Goal: Task Accomplishment & Management: Complete application form

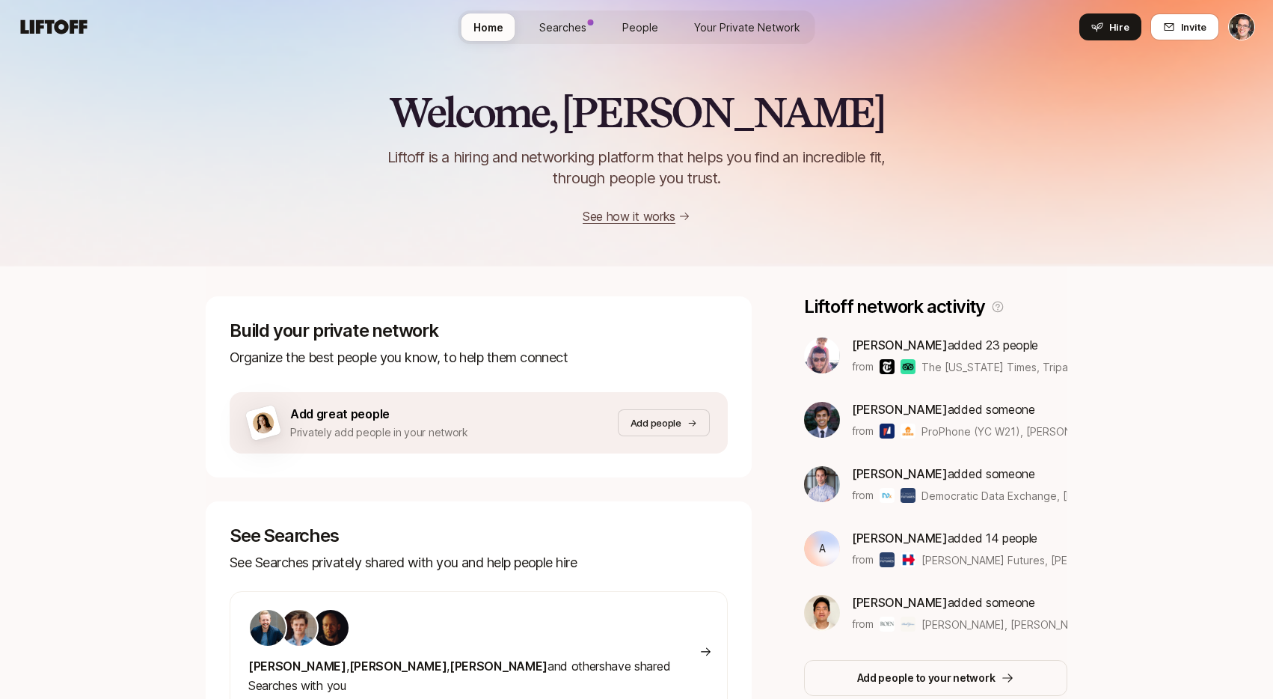
click at [580, 23] on span "Searches" at bounding box center [562, 27] width 47 height 16
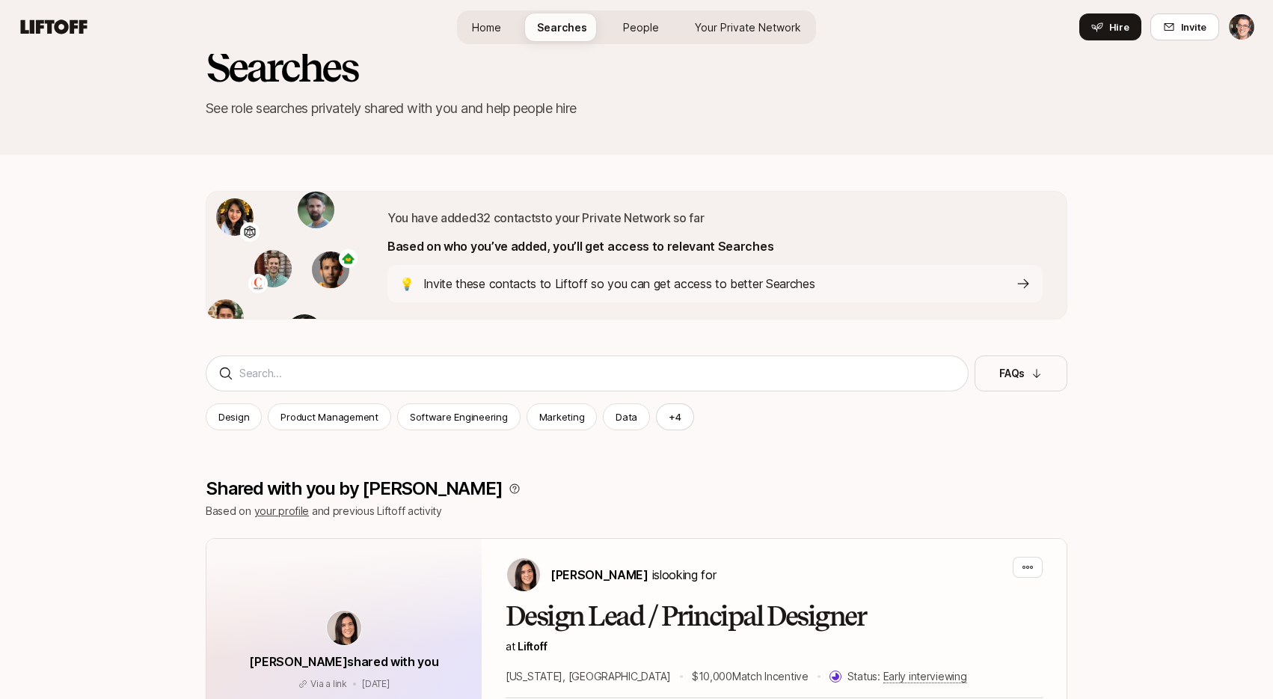
scroll to position [1, 0]
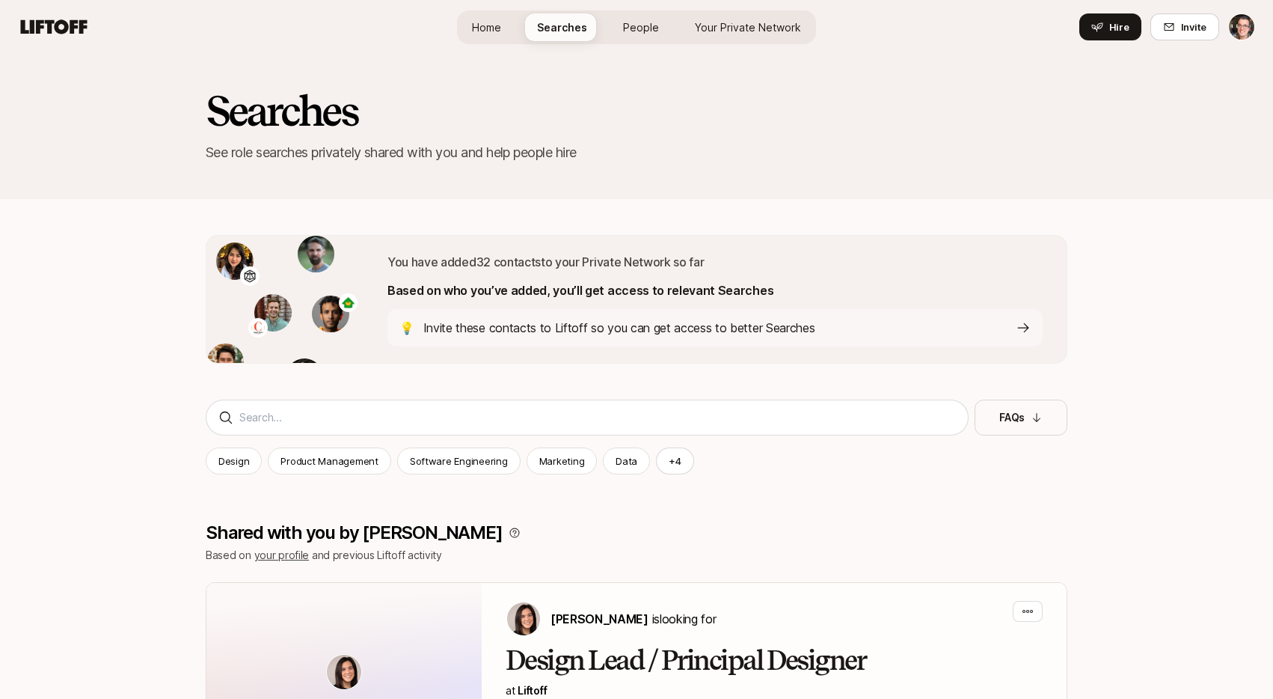
click at [749, 28] on span "Your Private Network" at bounding box center [748, 27] width 106 height 16
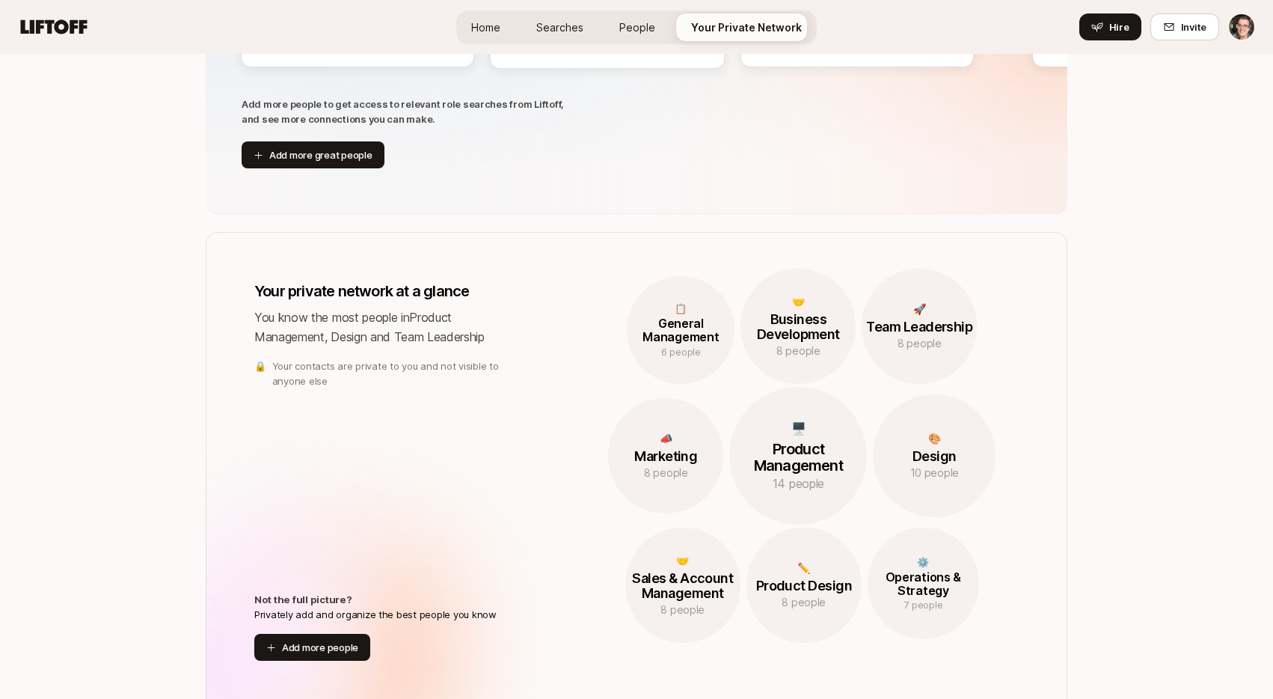
scroll to position [928, 0]
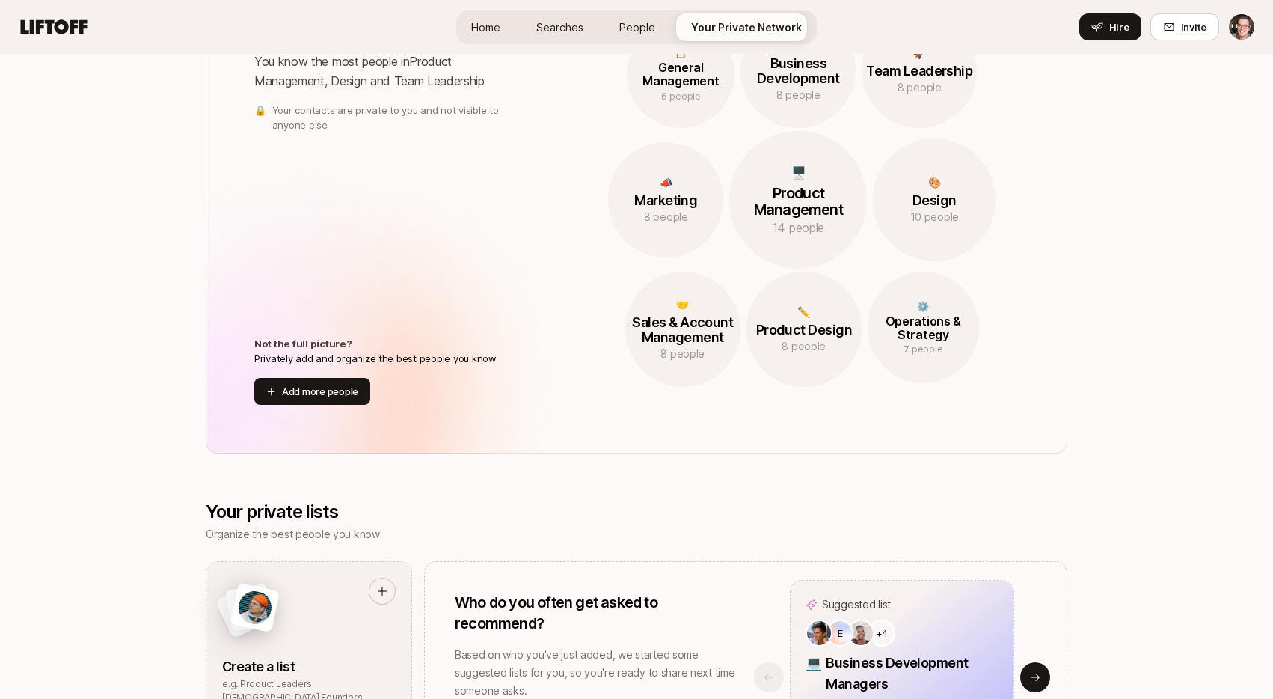
click at [568, 29] on span "Searches" at bounding box center [559, 27] width 47 height 16
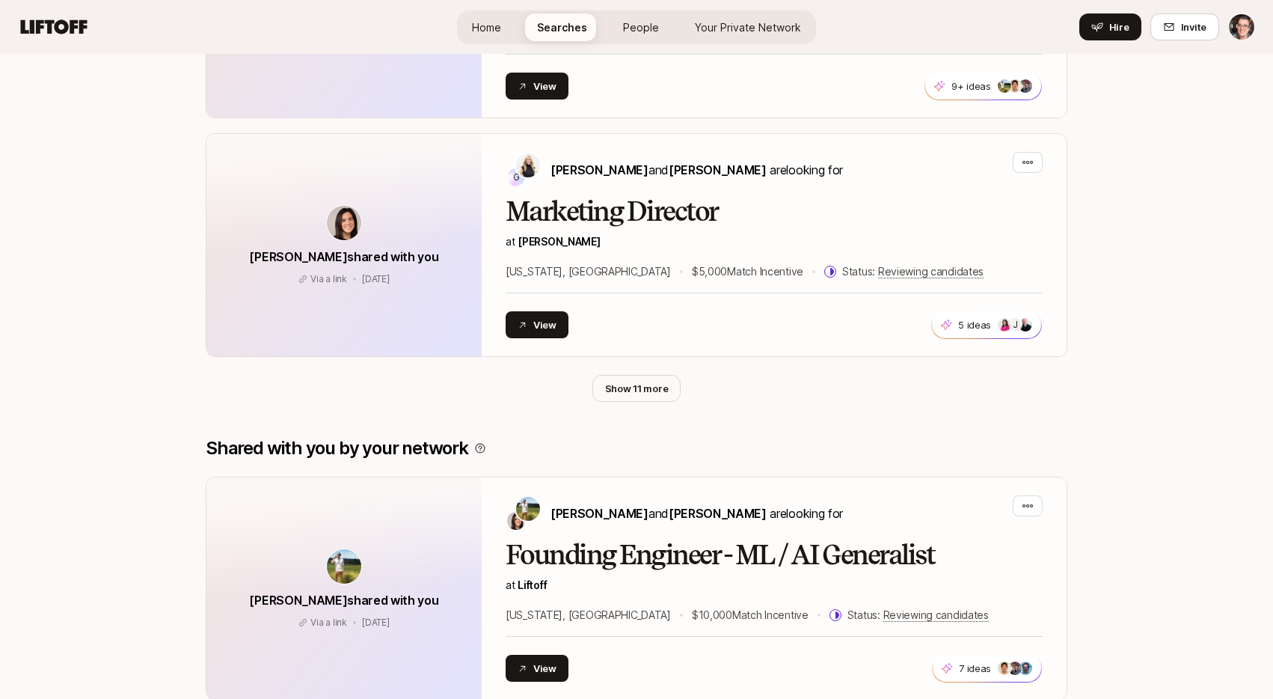
scroll to position [1, 0]
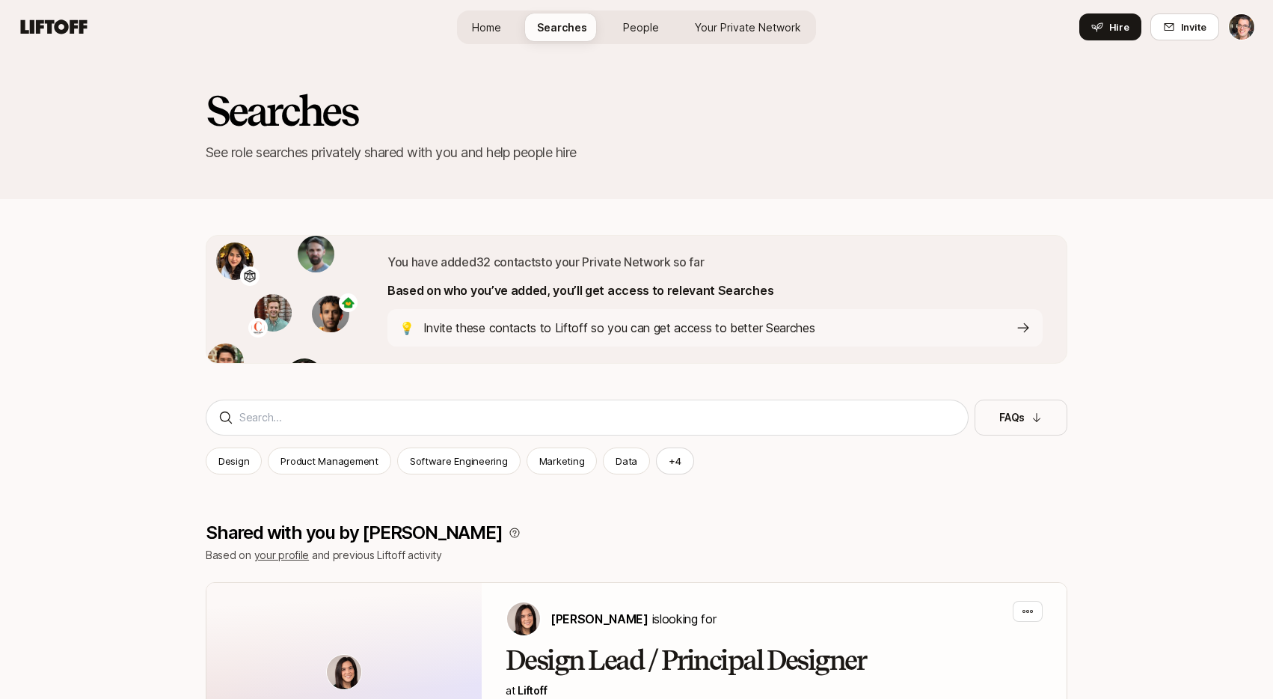
click at [723, 29] on span "Your Private Network" at bounding box center [748, 27] width 106 height 16
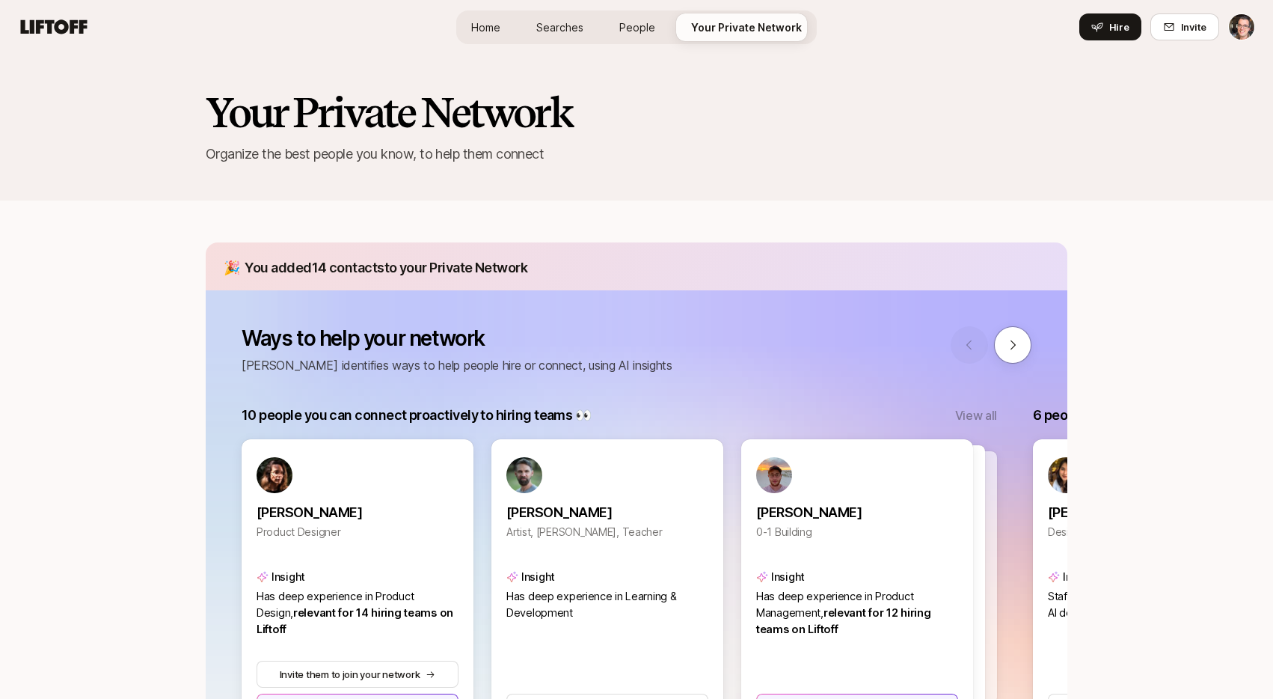
click at [744, 103] on h2 "Your Private Network" at bounding box center [637, 112] width 862 height 45
click at [564, 27] on span "Searches" at bounding box center [559, 27] width 47 height 16
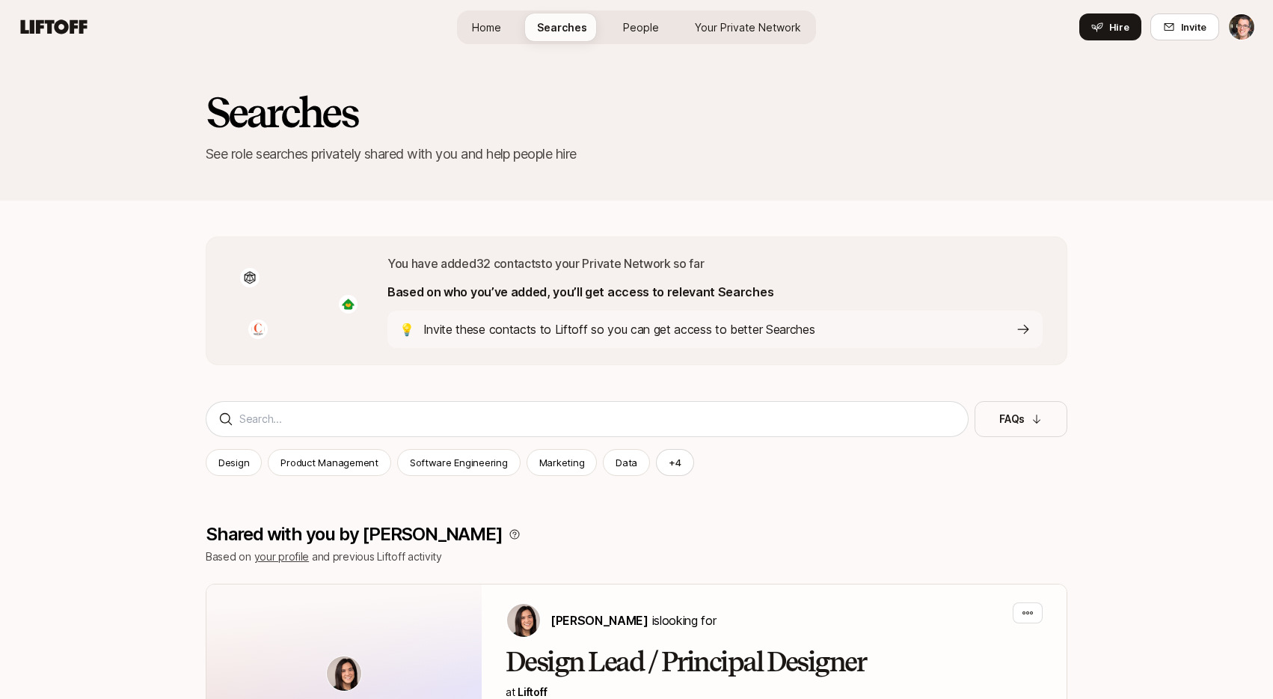
scroll to position [1, 0]
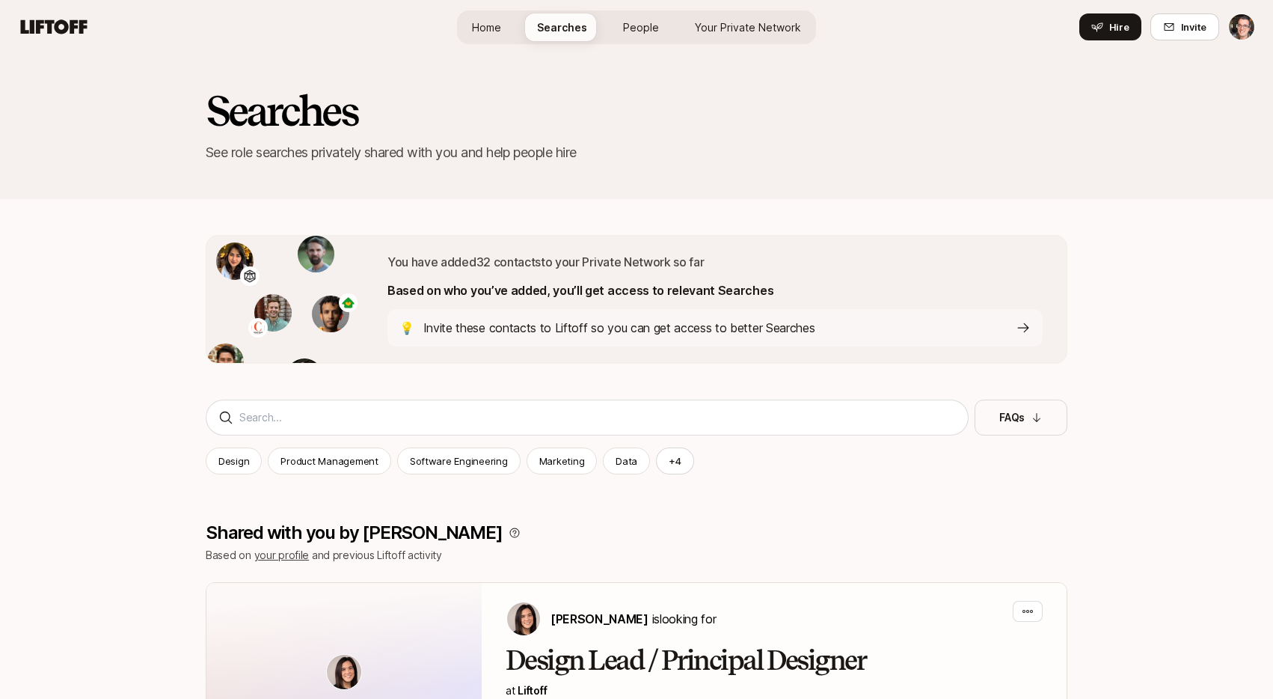
click at [696, 324] on p "Invite these contacts to Liftoff so you can get access to better Searches" at bounding box center [619, 327] width 392 height 19
click at [504, 330] on p "Invite these contacts to Liftoff so you can get access to better Searches" at bounding box center [619, 327] width 392 height 19
click at [737, 332] on p "Invite these contacts to Liftoff so you can get access to better Searches" at bounding box center [619, 327] width 392 height 19
click at [744, 14] on div "Home Searches People Your Private Network Hire" at bounding box center [636, 27] width 359 height 34
click at [744, 29] on span "Your Private Network" at bounding box center [748, 27] width 106 height 16
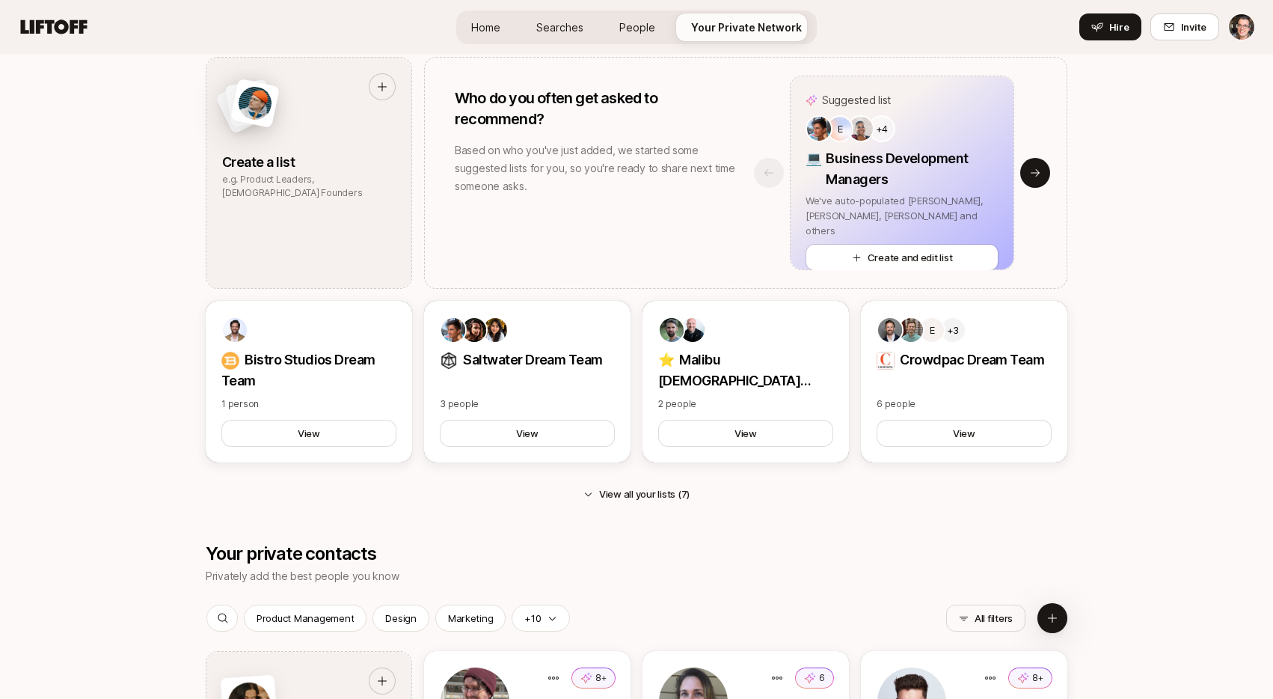
scroll to position [1329, 0]
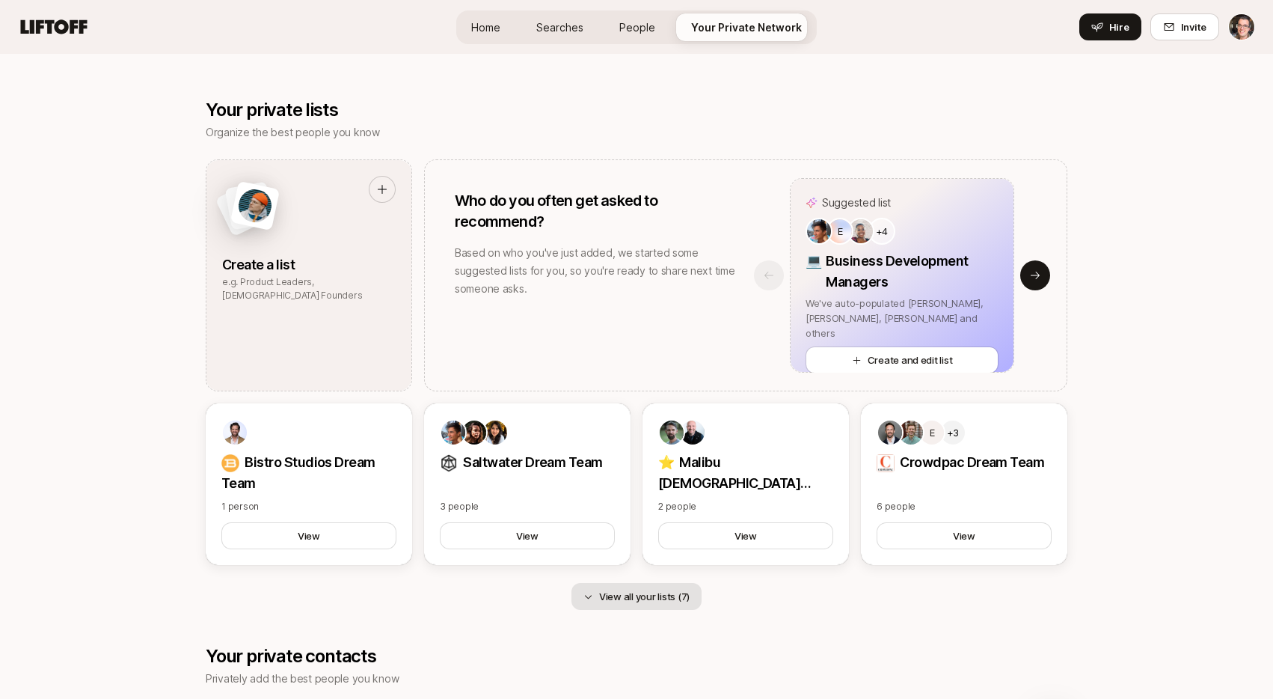
click at [618, 595] on button "View all your lists (7)" at bounding box center [637, 596] width 130 height 27
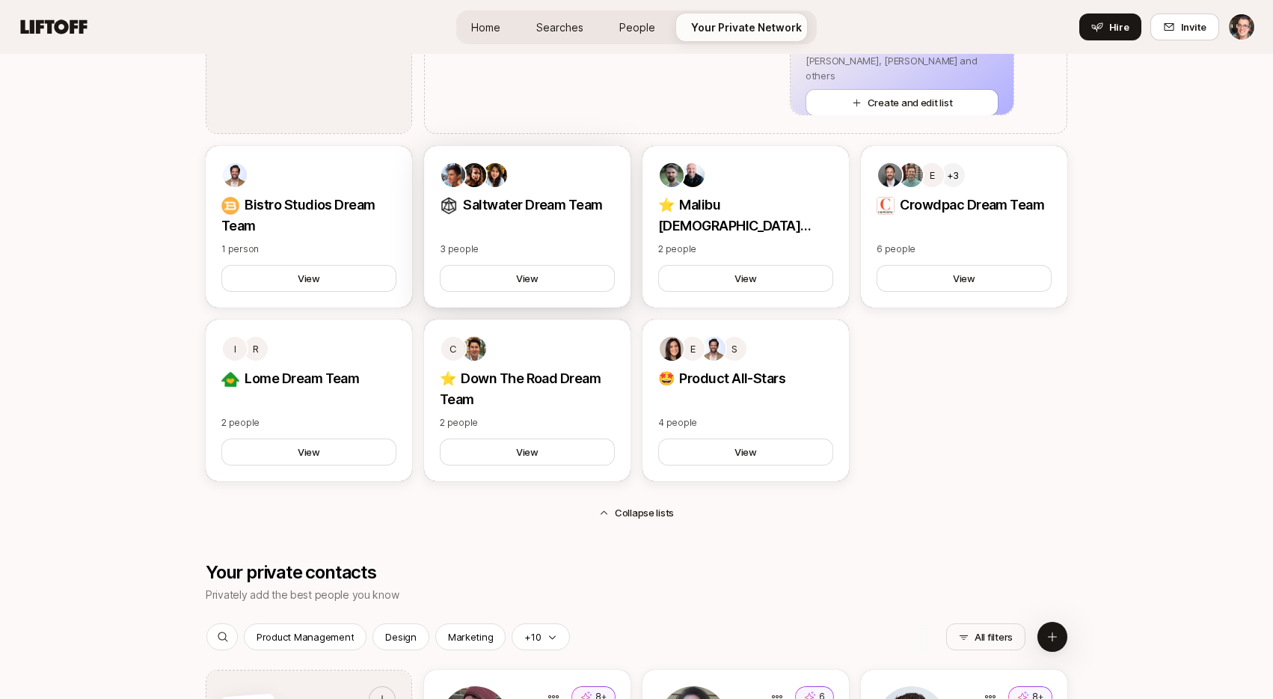
scroll to position [1594, 0]
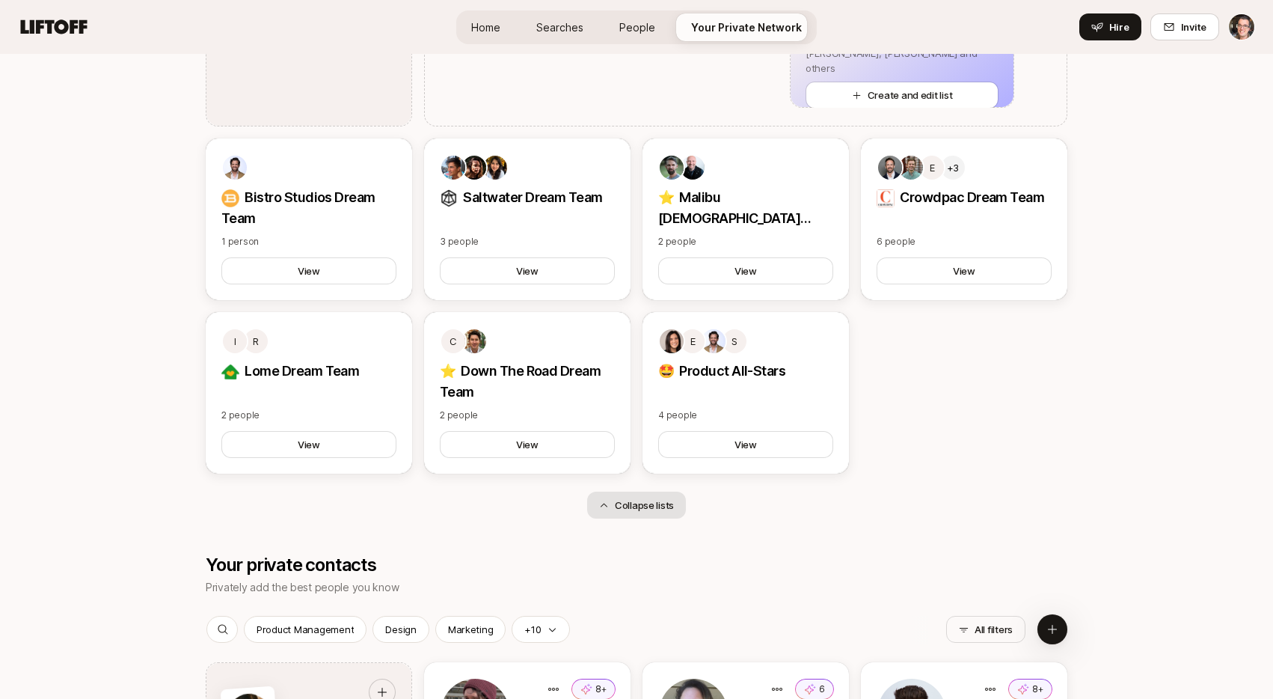
click at [626, 502] on button "Collapse lists" at bounding box center [636, 504] width 99 height 27
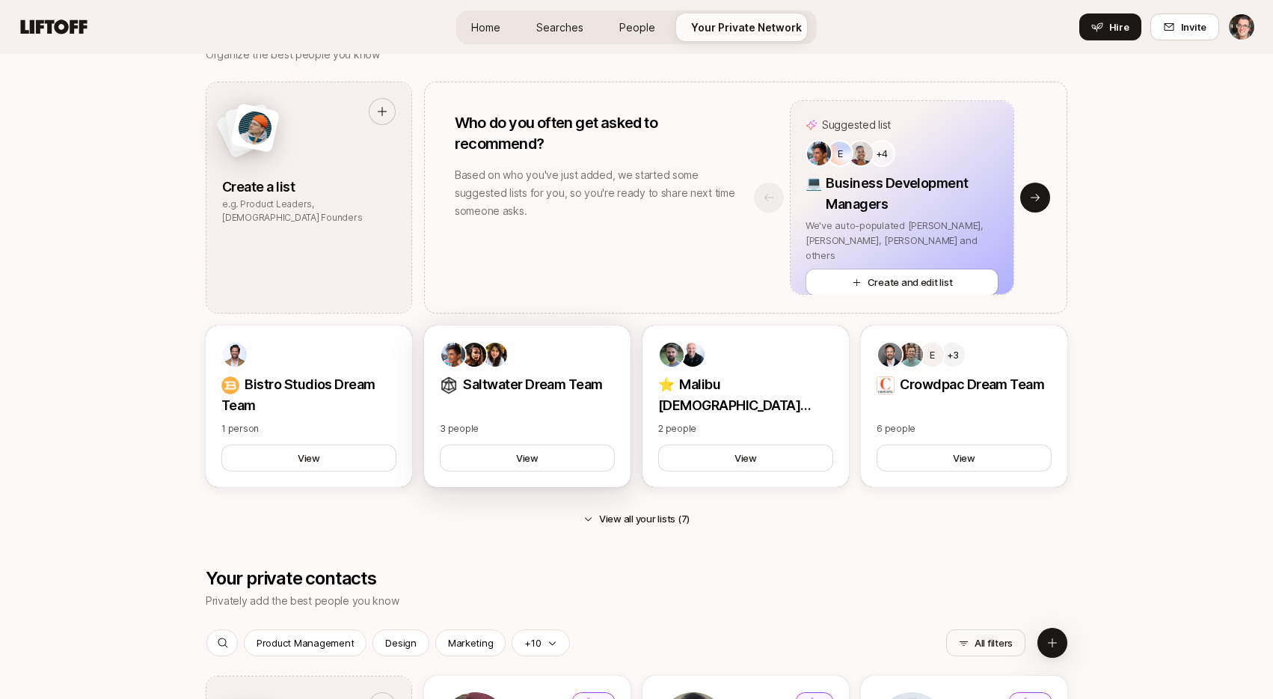
scroll to position [1367, 0]
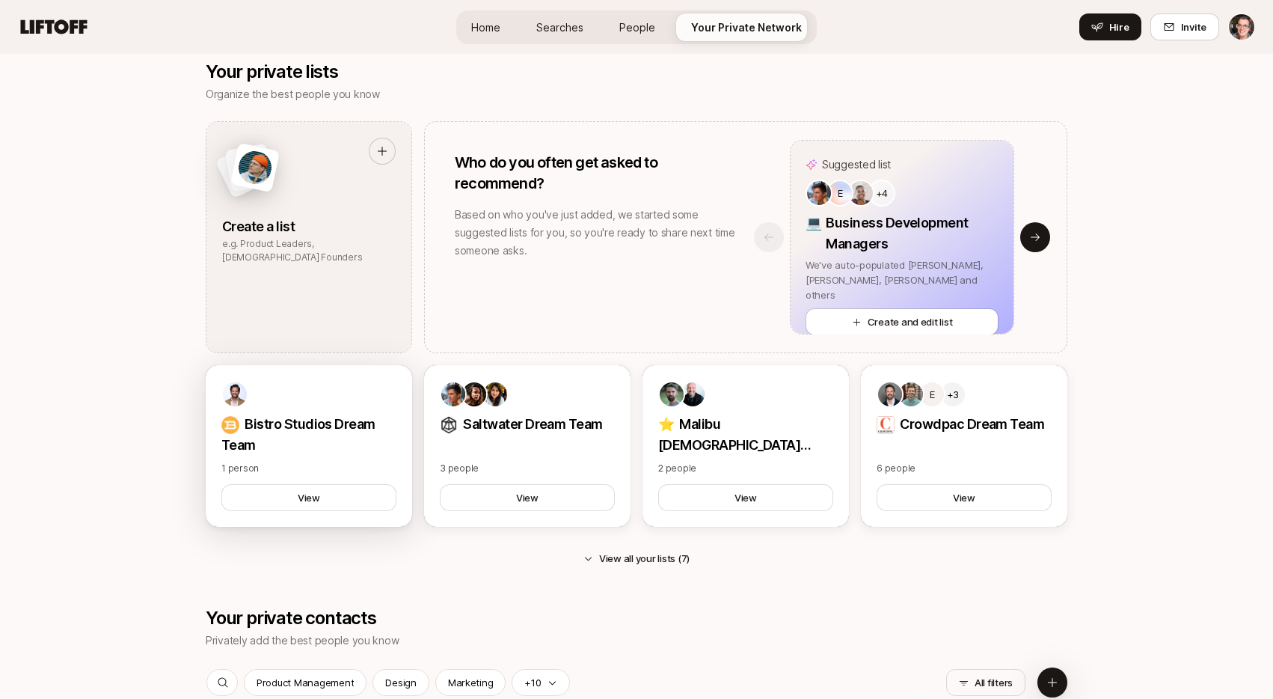
click at [337, 405] on div at bounding box center [308, 394] width 175 height 27
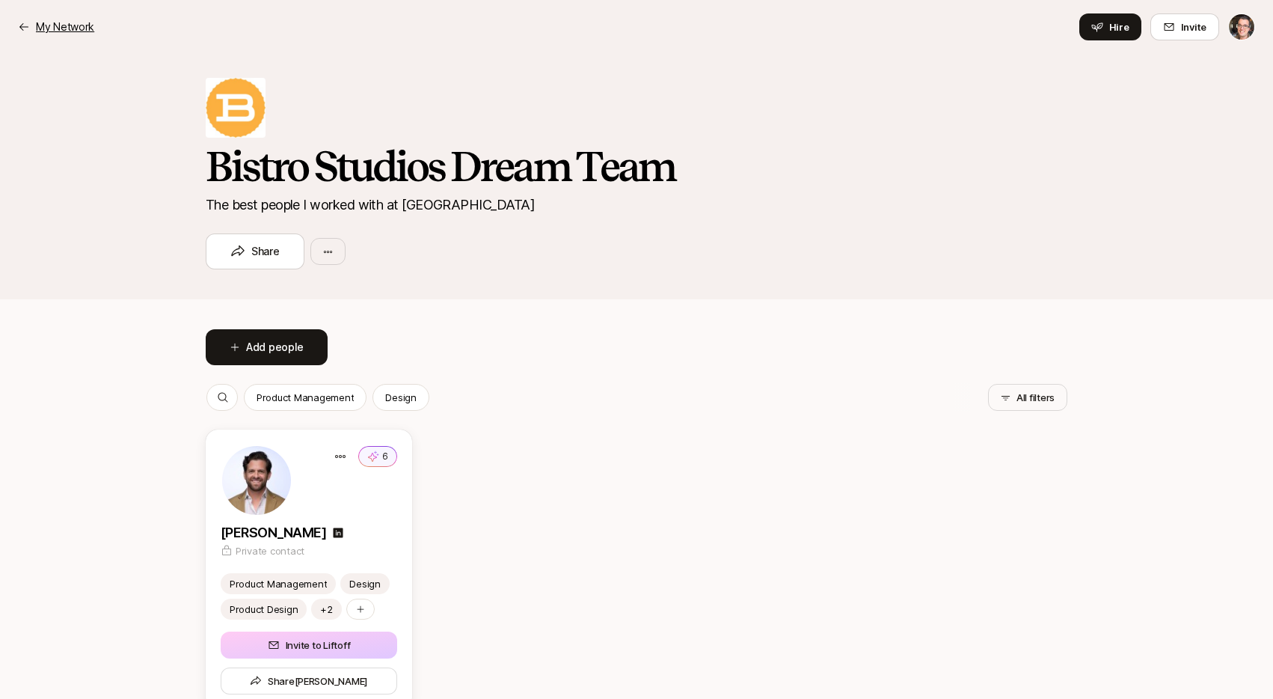
click at [84, 27] on p "My Network" at bounding box center [65, 27] width 58 height 18
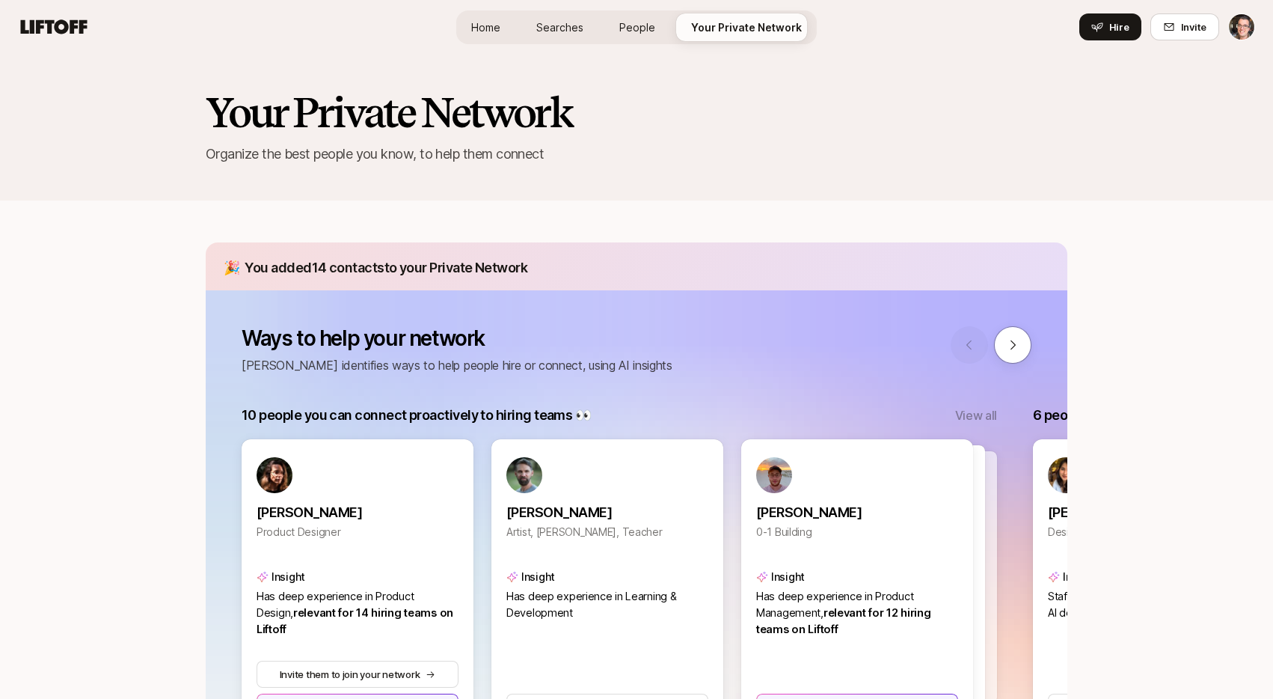
click at [488, 29] on span "Home" at bounding box center [485, 27] width 29 height 16
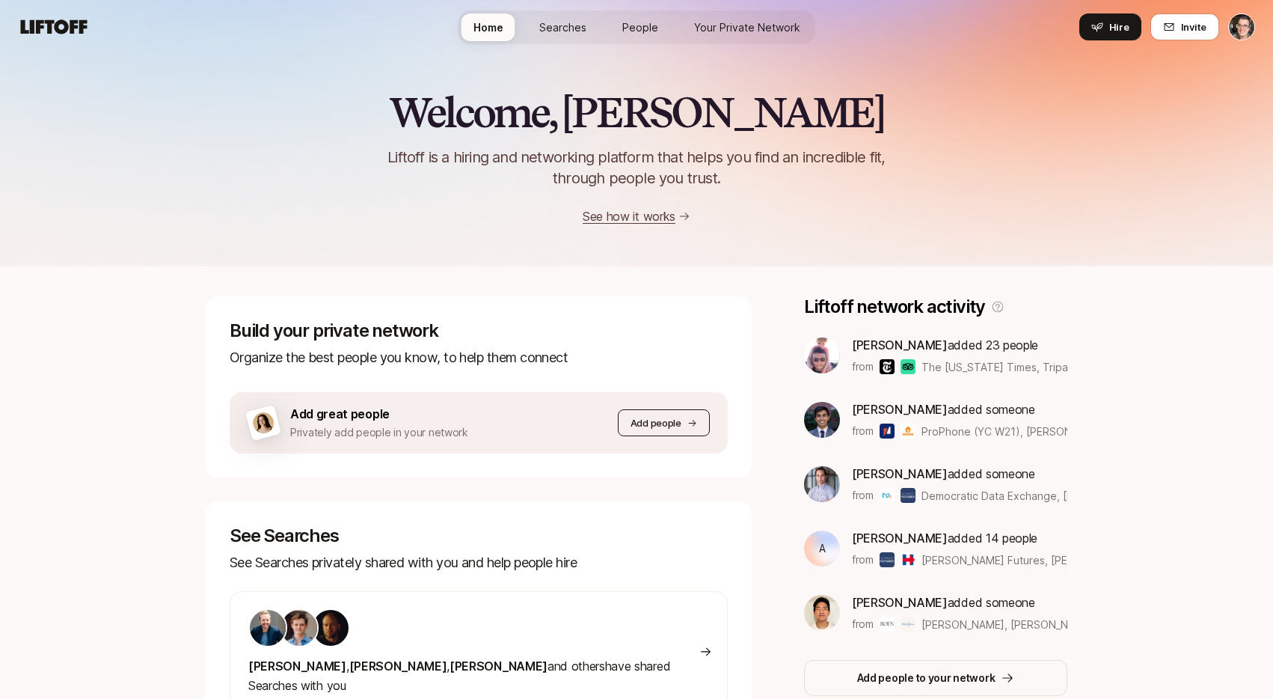
click at [650, 424] on p "Add people" at bounding box center [656, 422] width 51 height 15
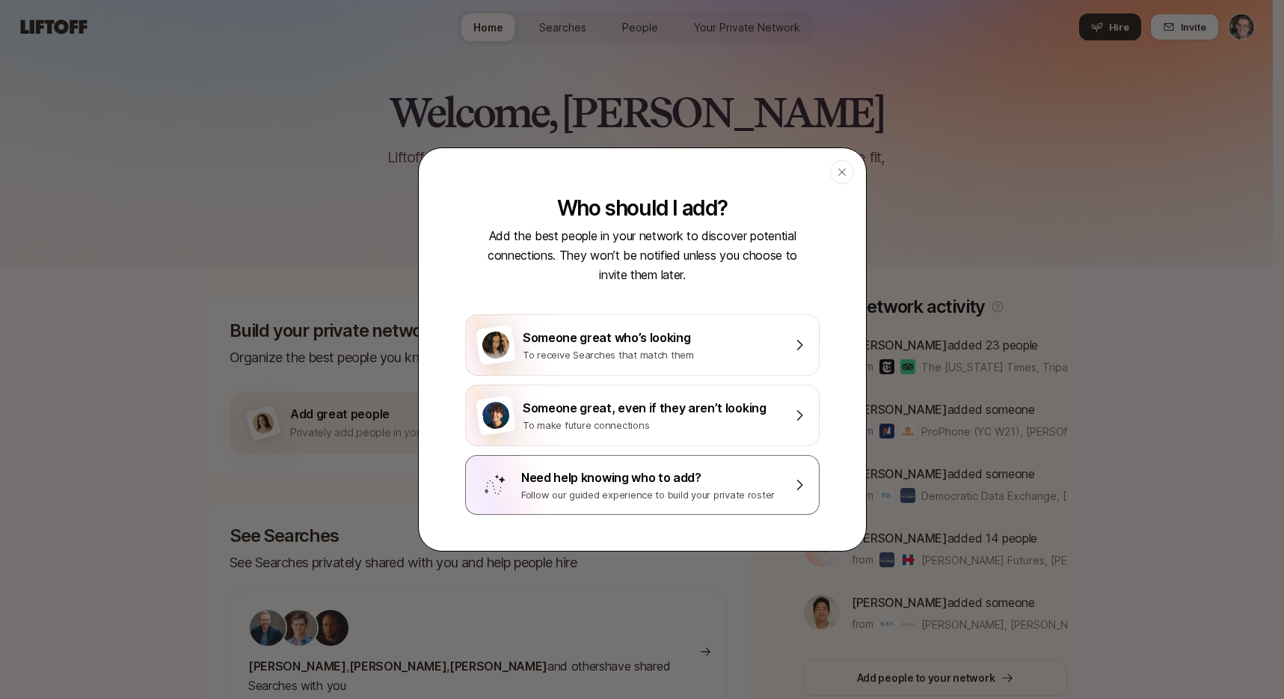
drag, startPoint x: 608, startPoint y: 493, endPoint x: 569, endPoint y: 491, distance: 39.0
click at [608, 493] on div "Follow our guided experience to build your private roster" at bounding box center [652, 494] width 262 height 15
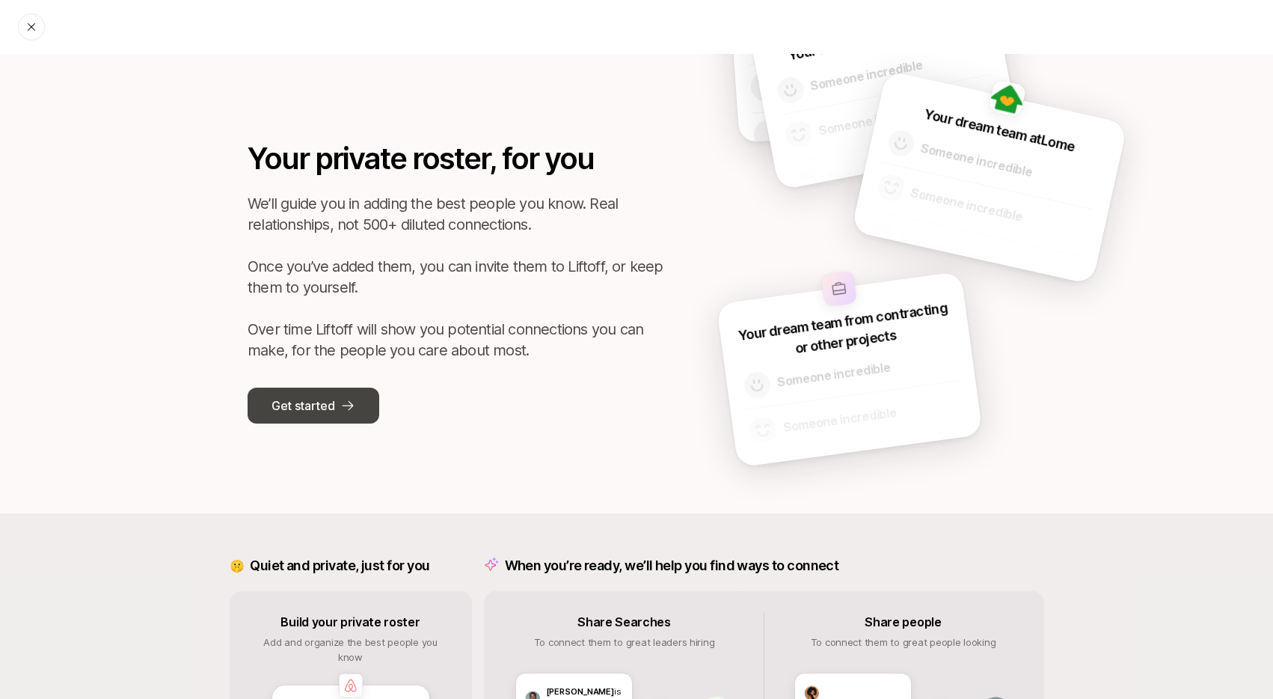
click at [316, 400] on p "Get started" at bounding box center [303, 405] width 63 height 19
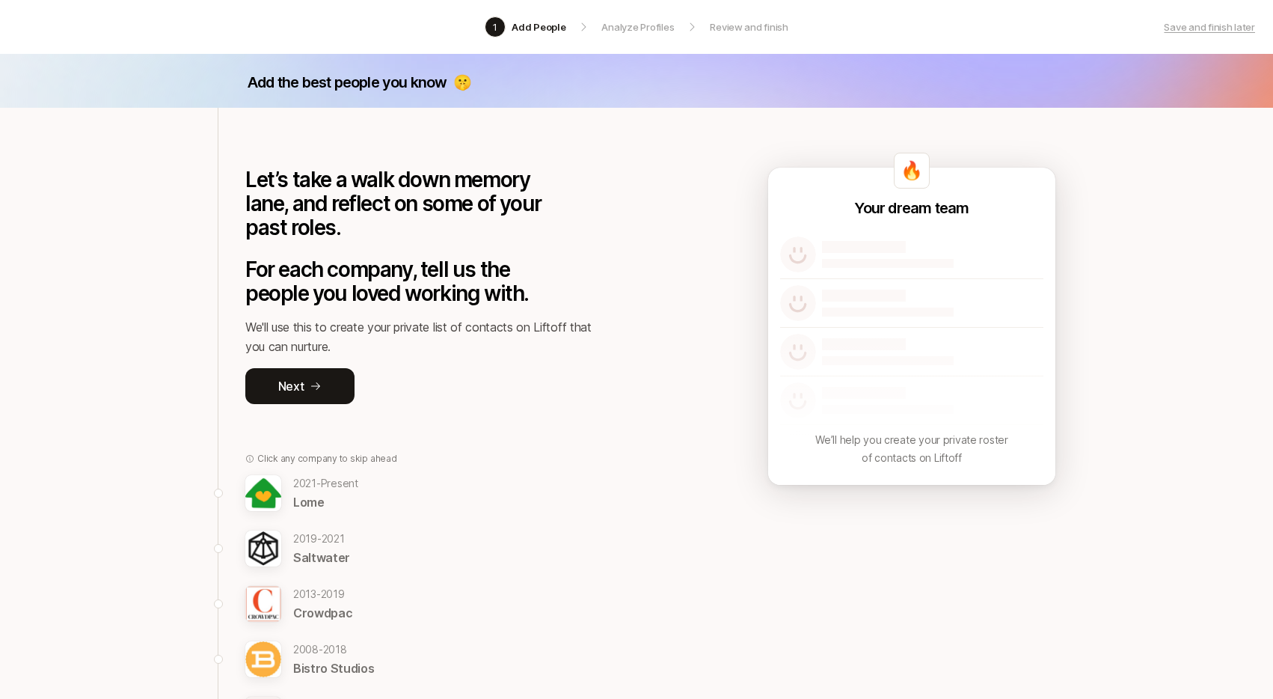
click at [322, 485] on p "2021 - Present" at bounding box center [325, 483] width 65 height 18
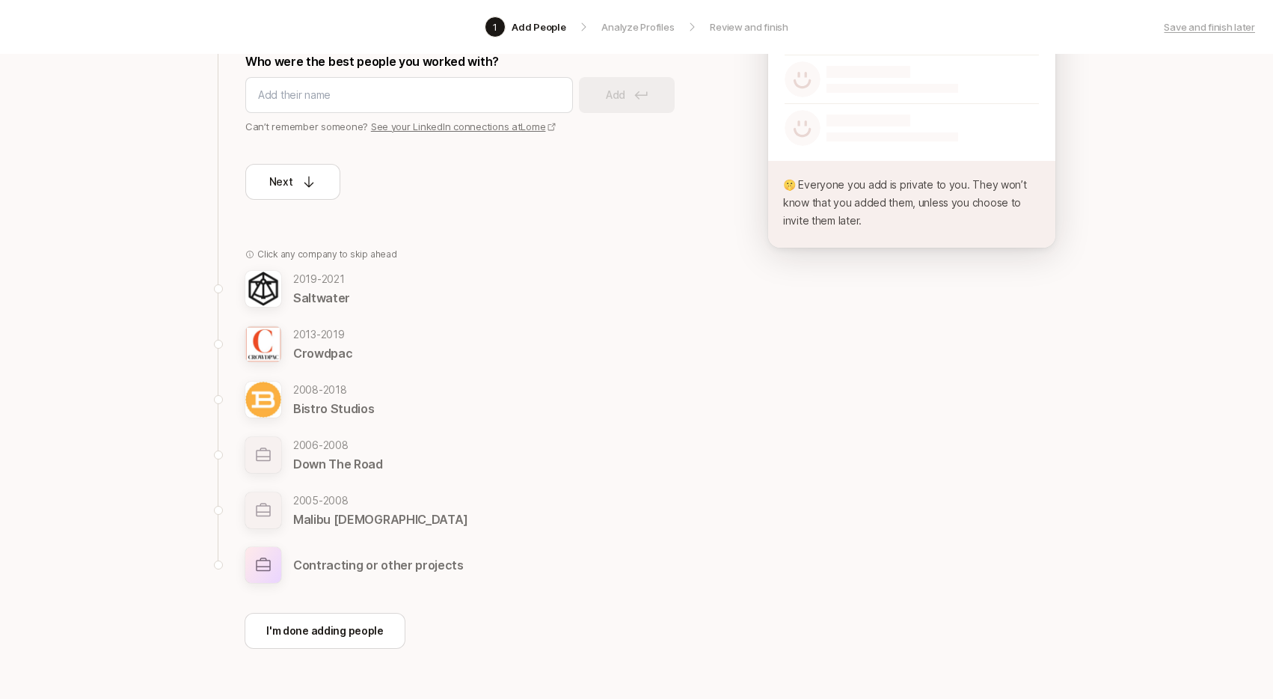
scroll to position [340, 0]
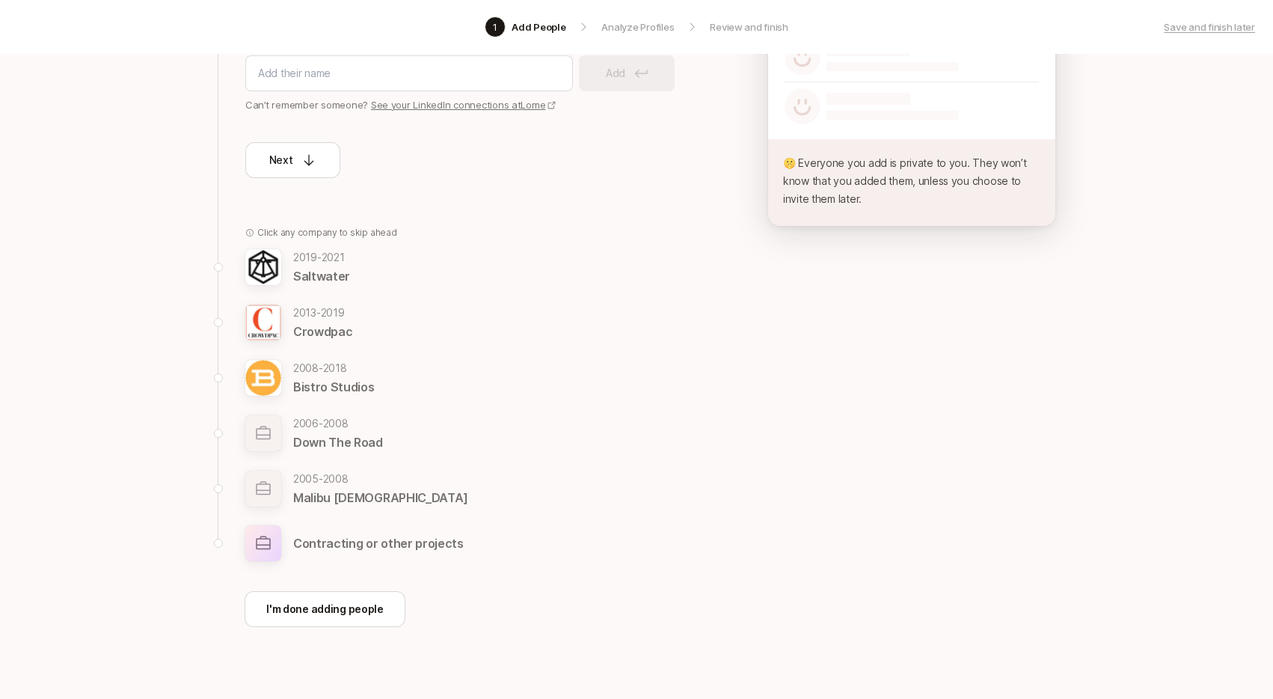
click at [360, 470] on p "[DATE] - [DATE]" at bounding box center [380, 479] width 175 height 18
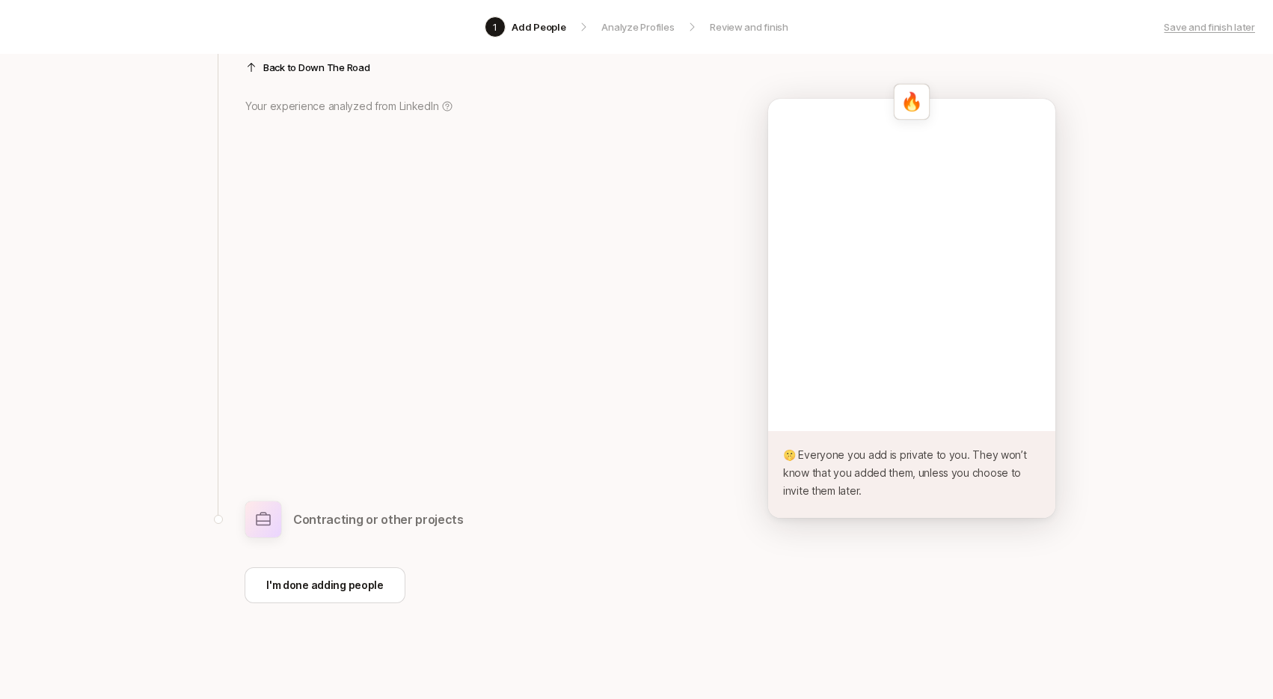
scroll to position [45, 0]
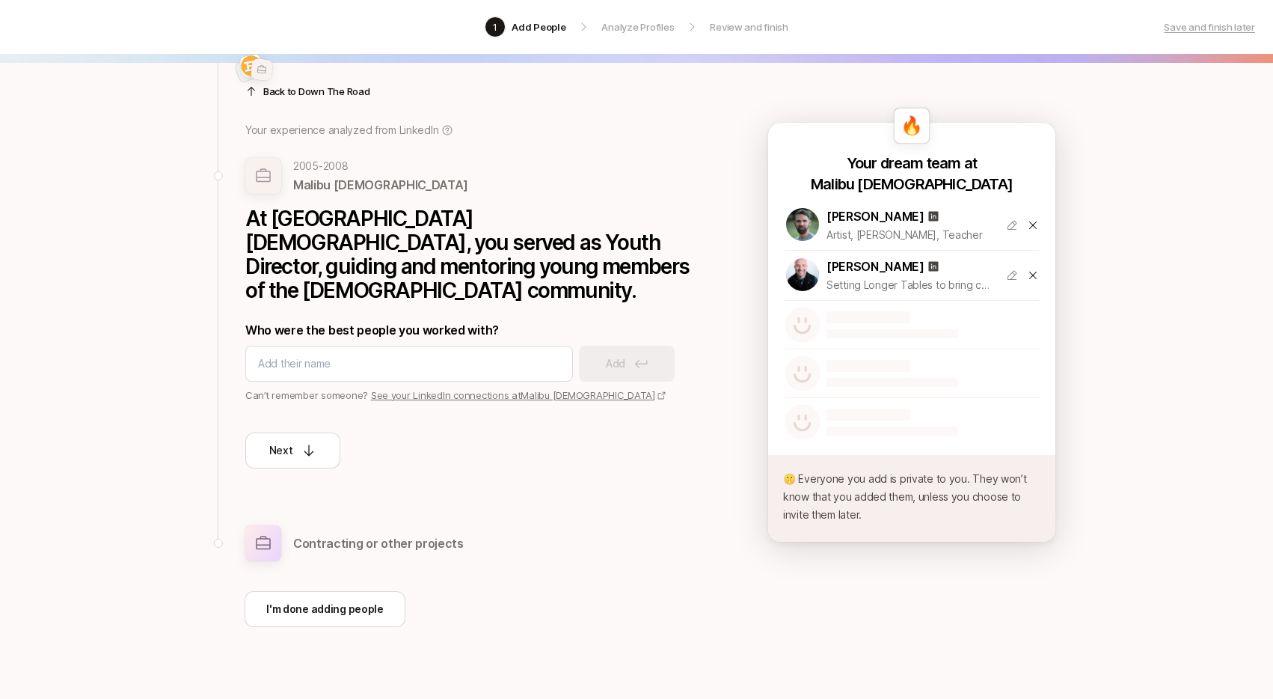
click at [354, 533] on p "Contracting or other projects" at bounding box center [378, 542] width 171 height 19
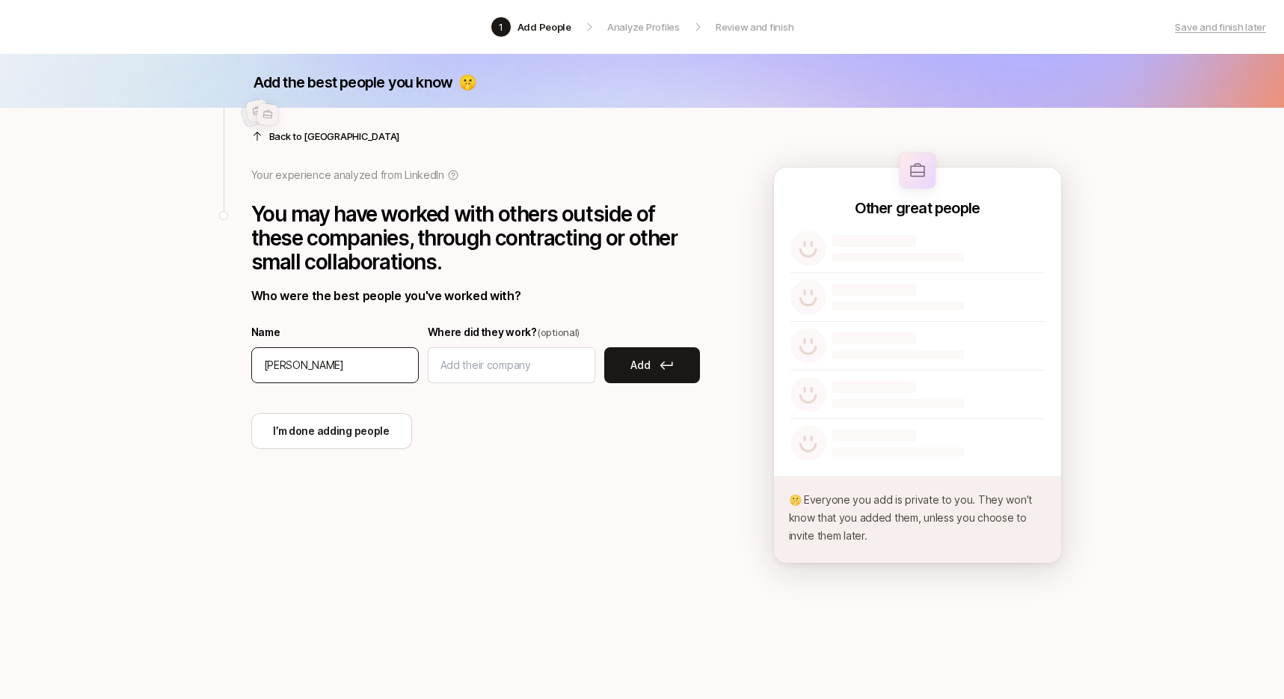
click at [279, 361] on input "[PERSON_NAME]" at bounding box center [335, 365] width 142 height 18
type input "="
click at [313, 128] on div at bounding box center [475, 118] width 449 height 36
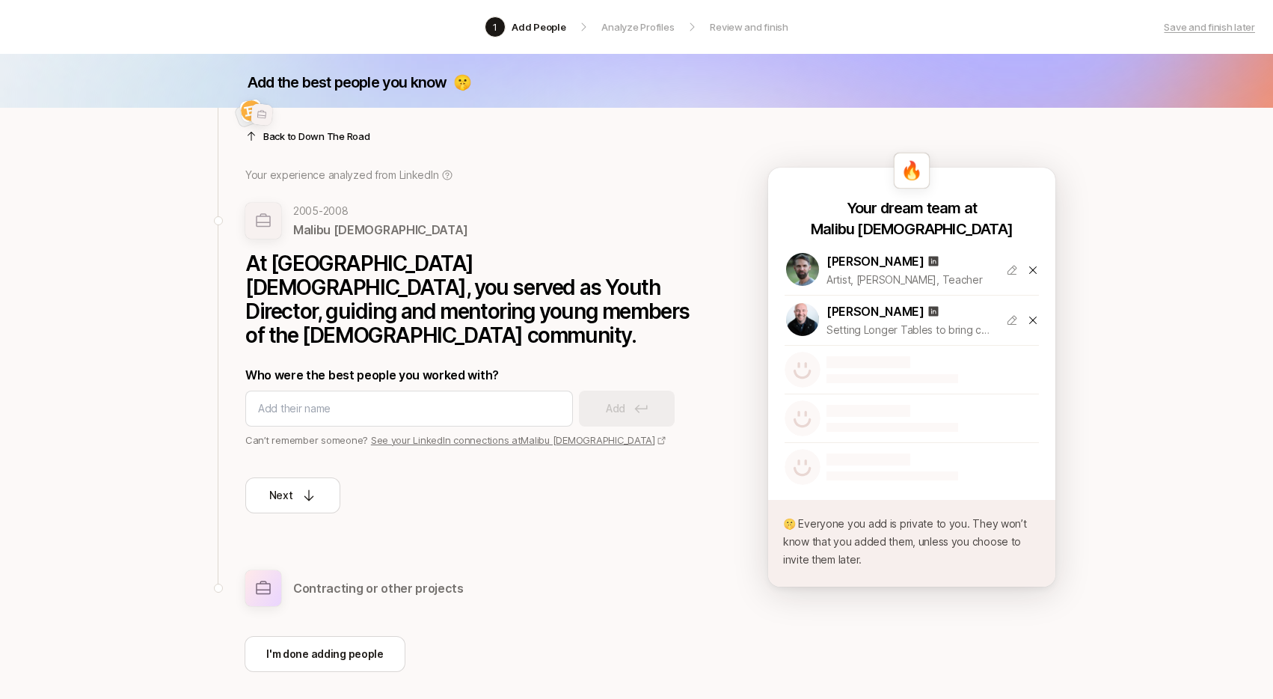
click at [311, 135] on div at bounding box center [469, 118] width 449 height 36
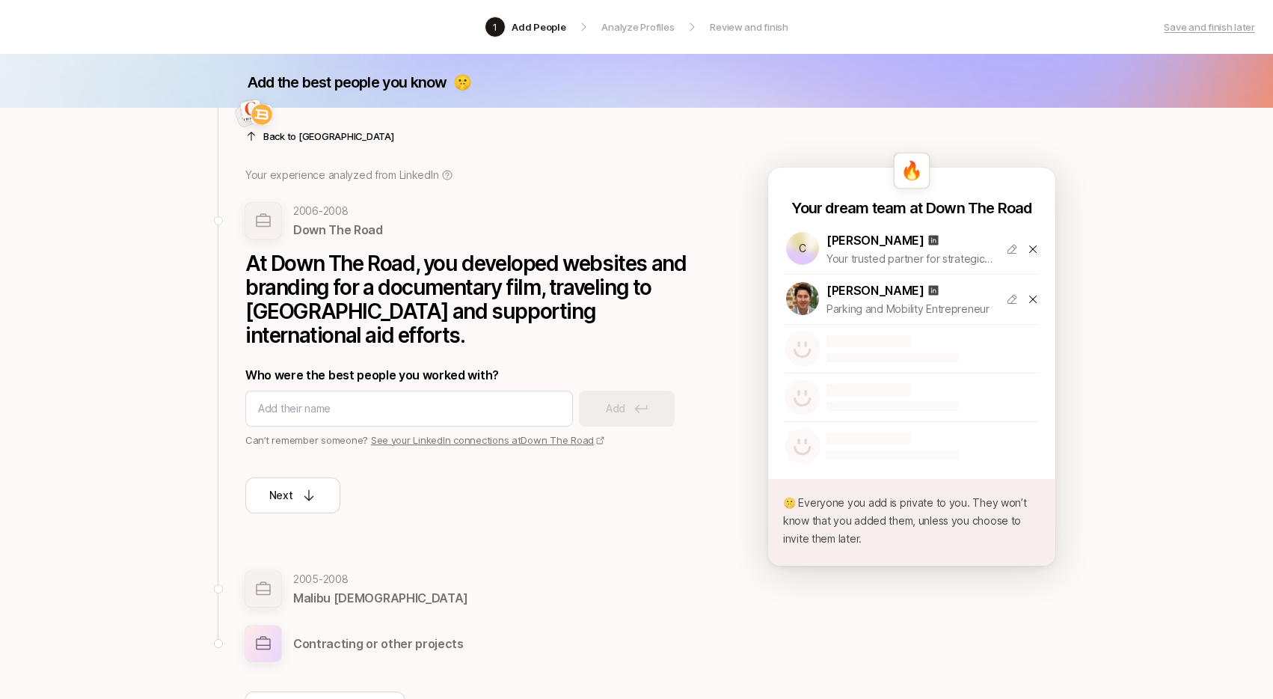
click at [311, 135] on div at bounding box center [469, 118] width 449 height 36
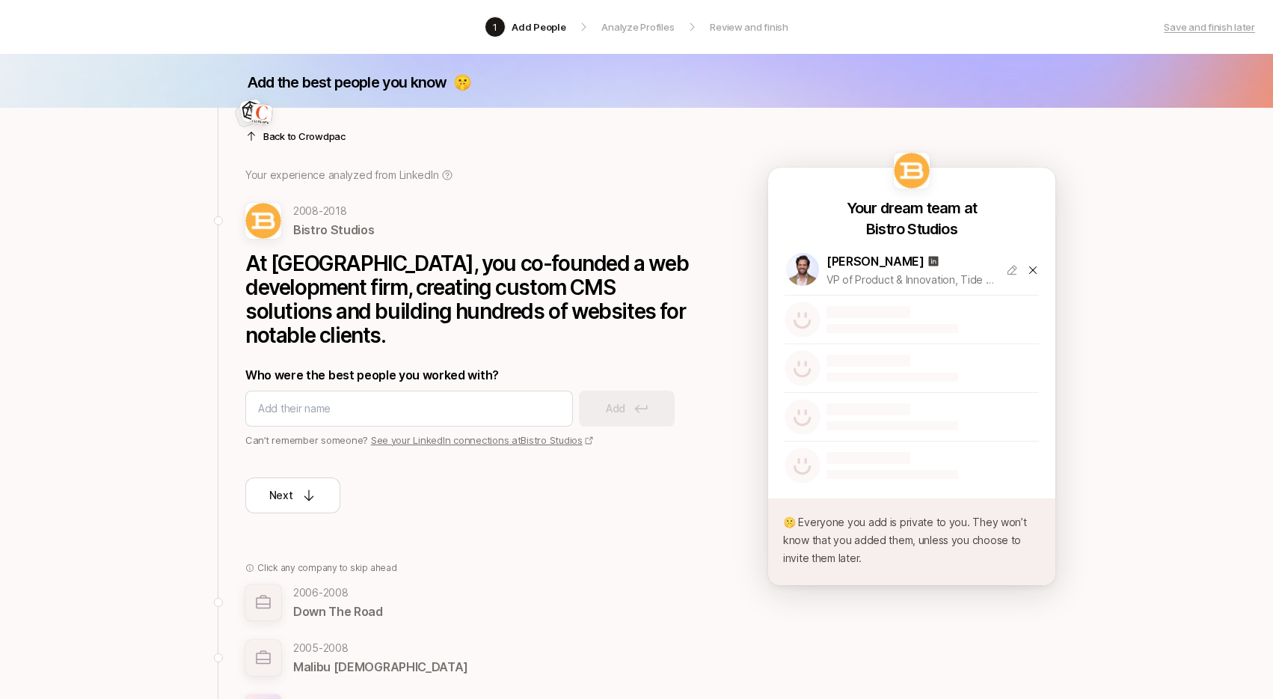
click at [291, 137] on p "Back to Crowdpac" at bounding box center [304, 136] width 82 height 15
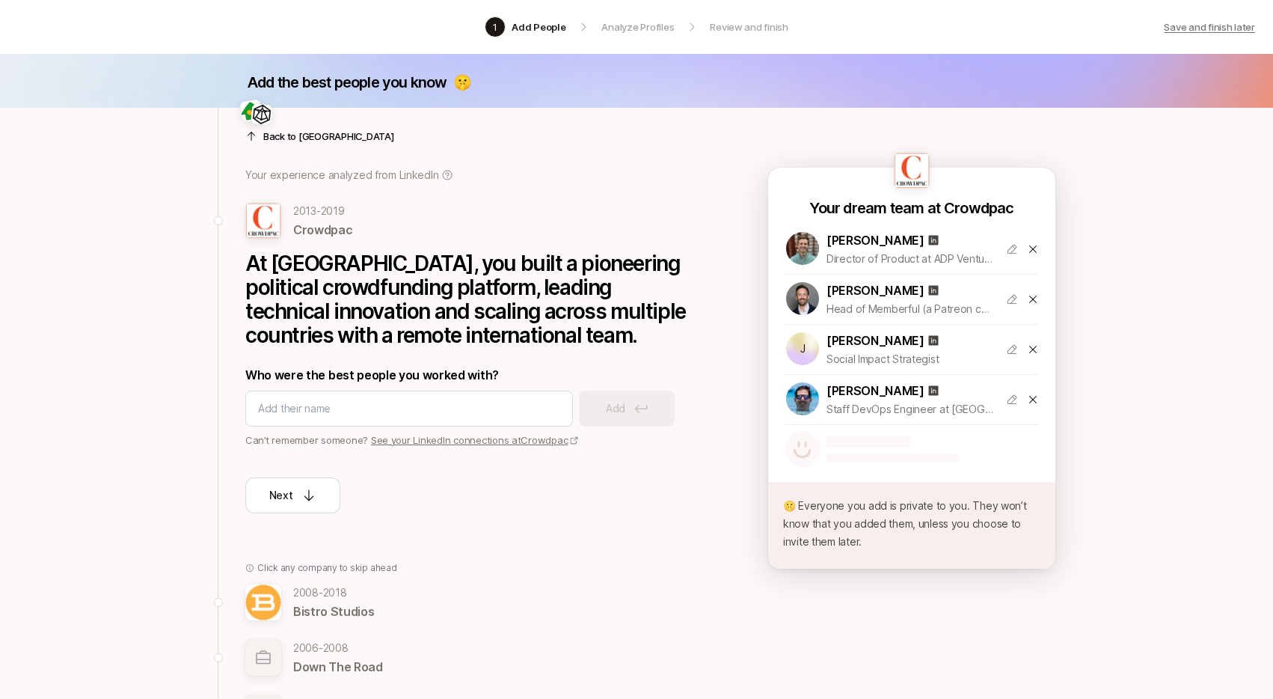
click at [1225, 26] on p "Save and finish later" at bounding box center [1209, 26] width 91 height 15
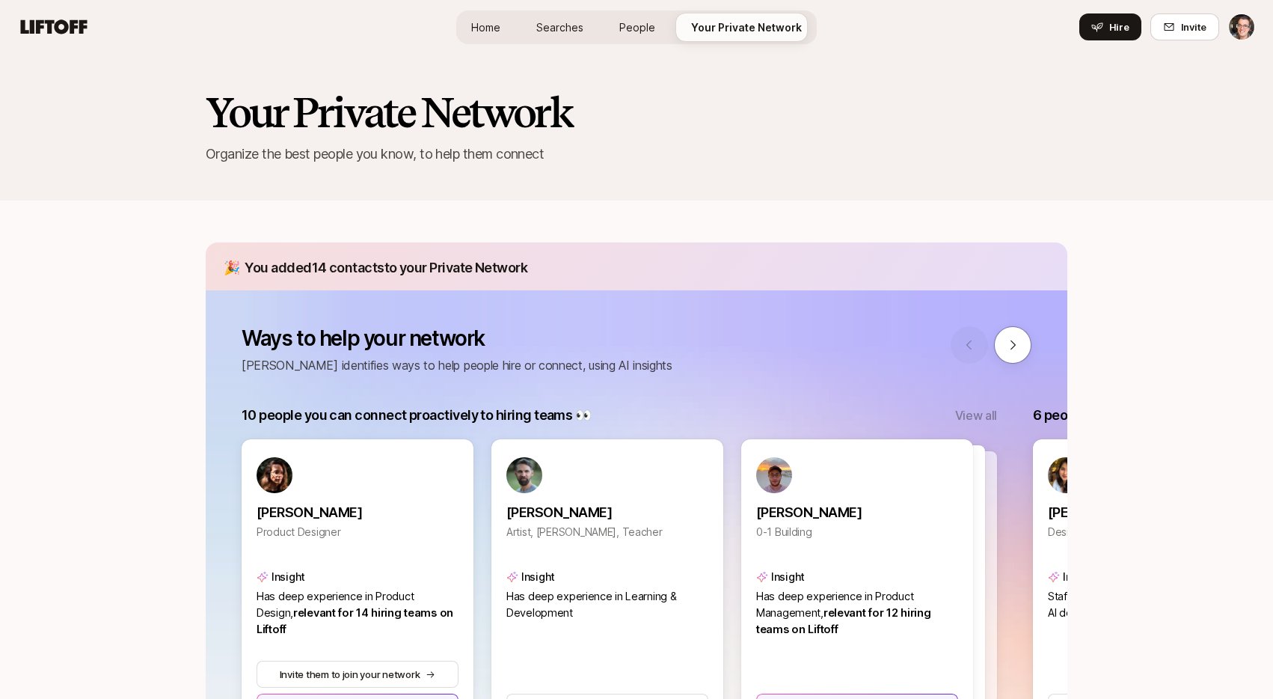
click at [570, 22] on span "Searches" at bounding box center [559, 27] width 47 height 16
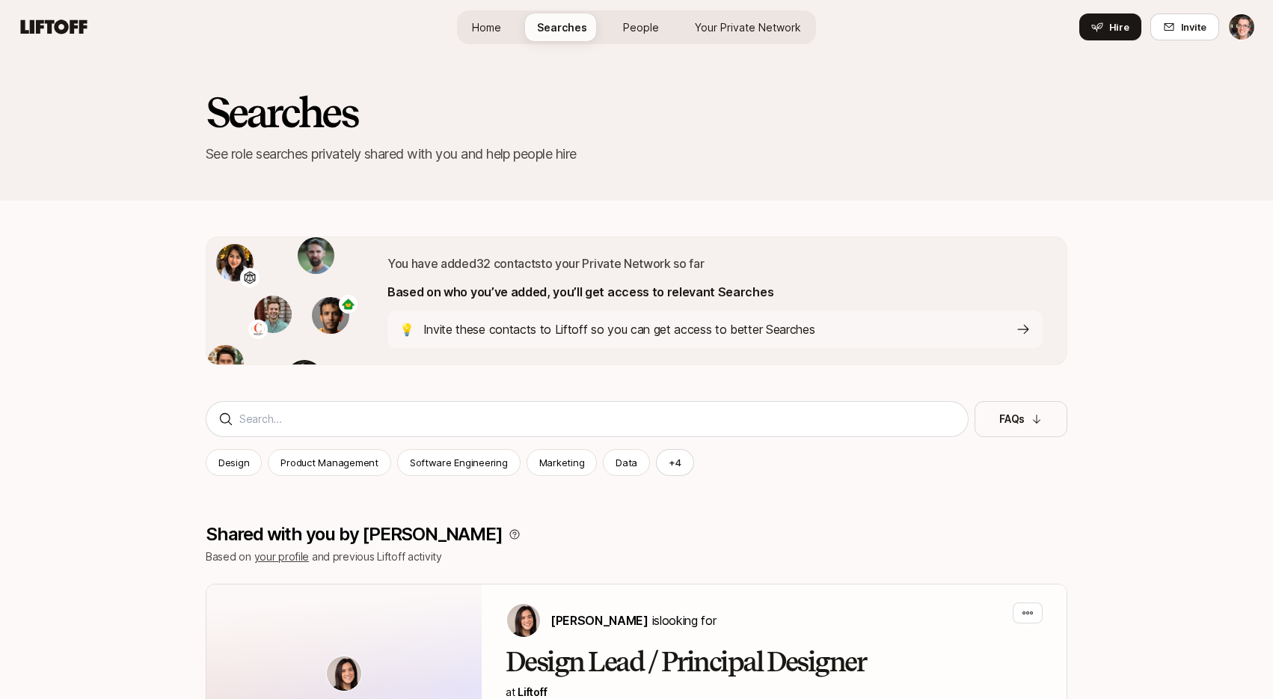
scroll to position [1, 0]
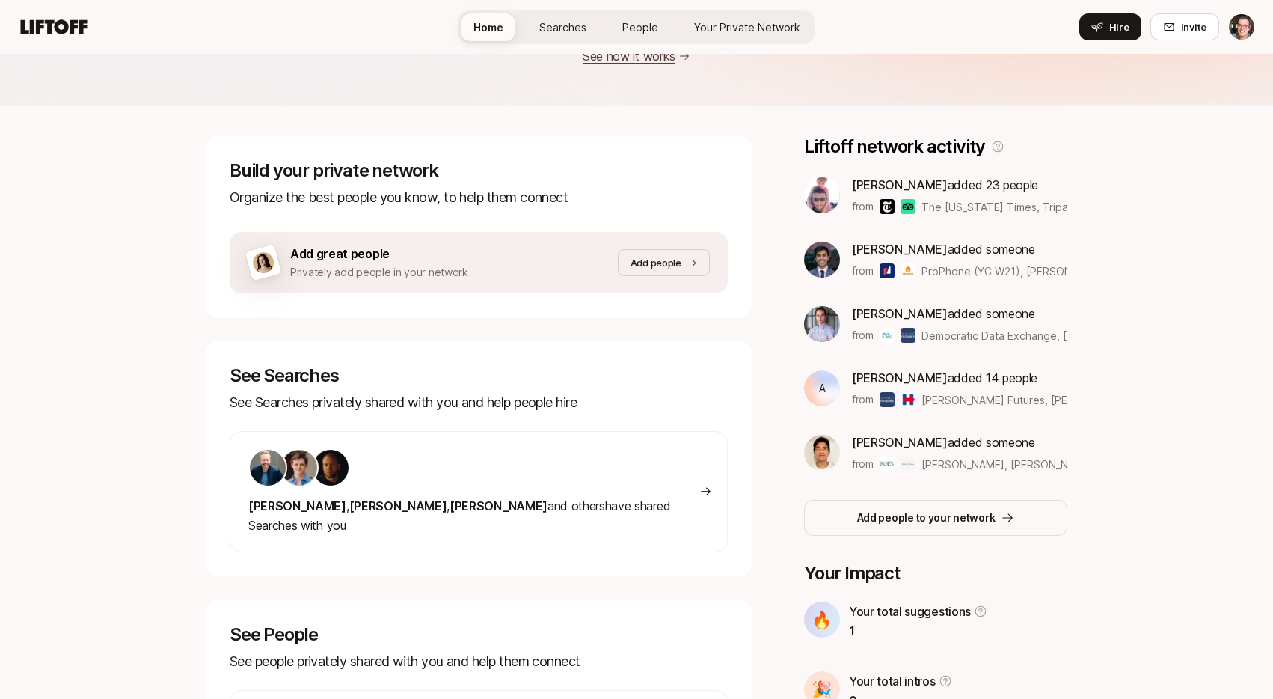
scroll to position [60, 0]
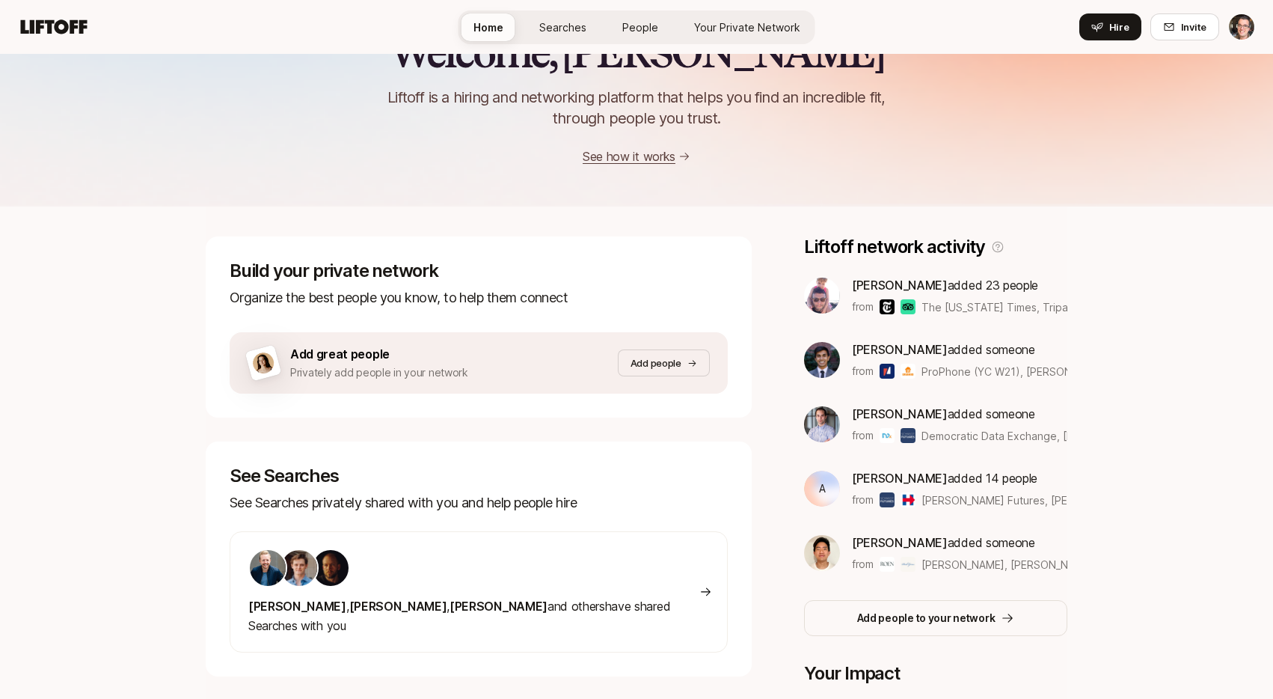
click at [563, 28] on span "Searches" at bounding box center [562, 27] width 47 height 16
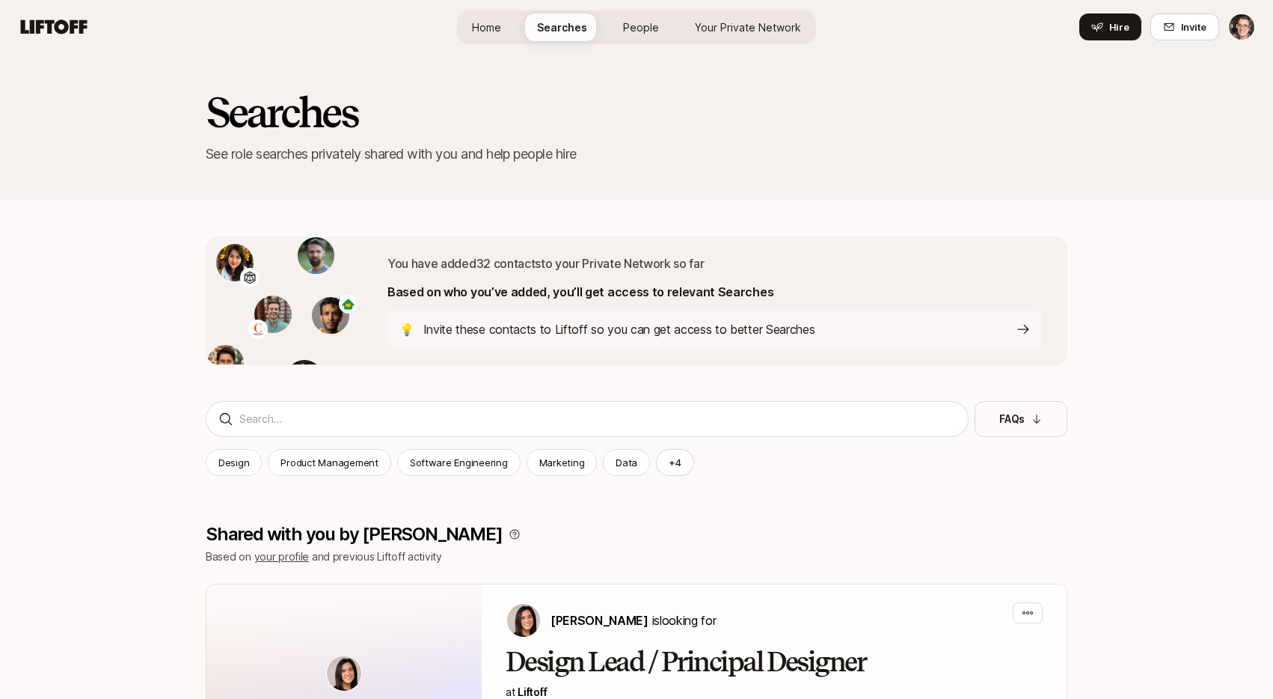
click at [649, 28] on span "People" at bounding box center [641, 27] width 36 height 16
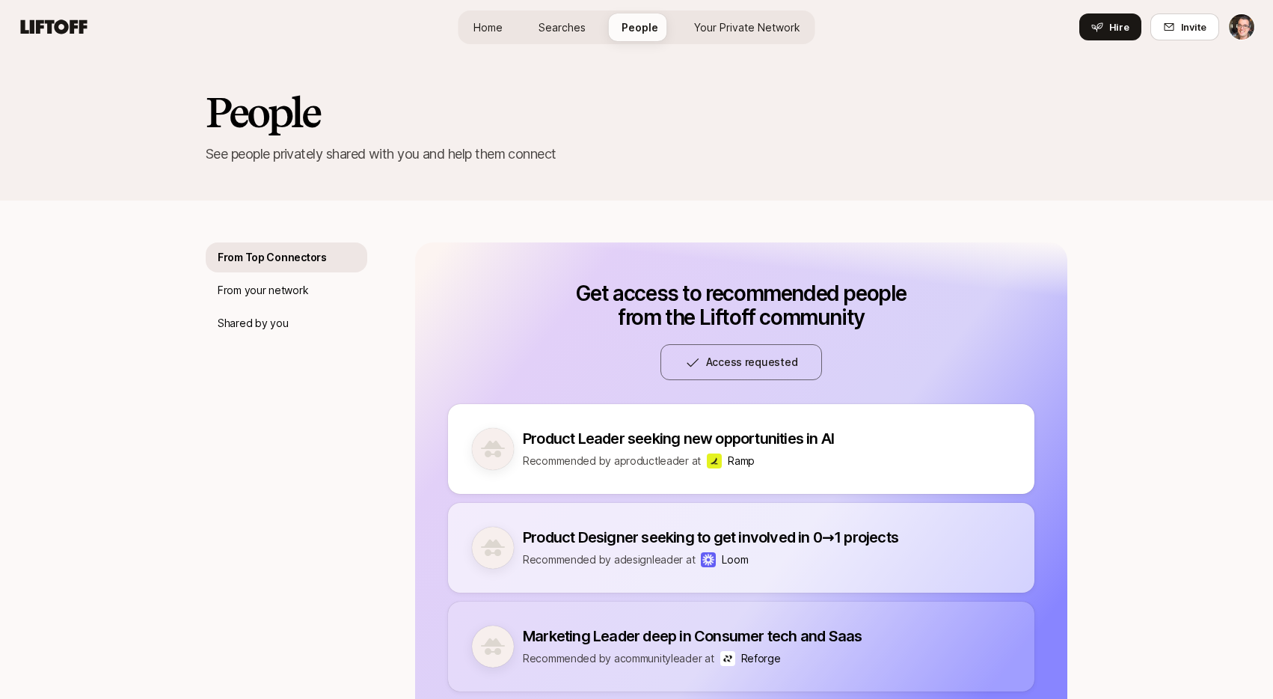
click at [877, 159] on p "See people privately shared with you and help them connect" at bounding box center [637, 154] width 862 height 21
click at [764, 29] on span "Your Private Network" at bounding box center [747, 27] width 106 height 16
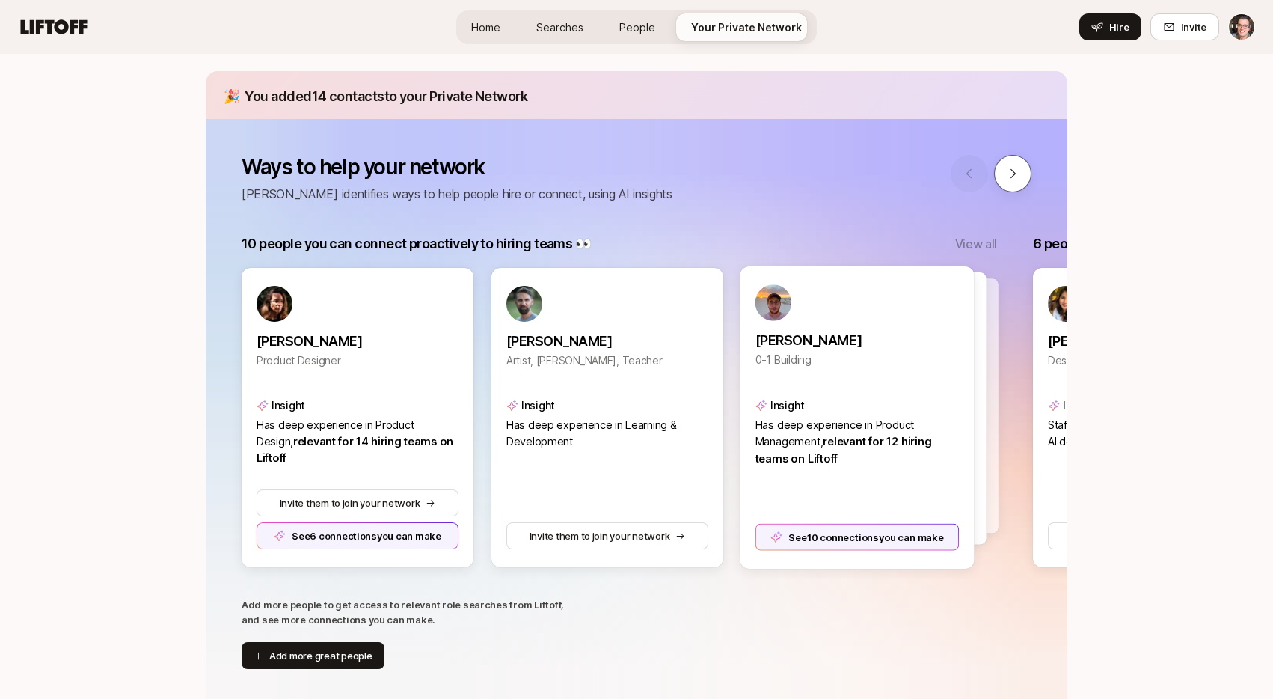
scroll to position [163, 0]
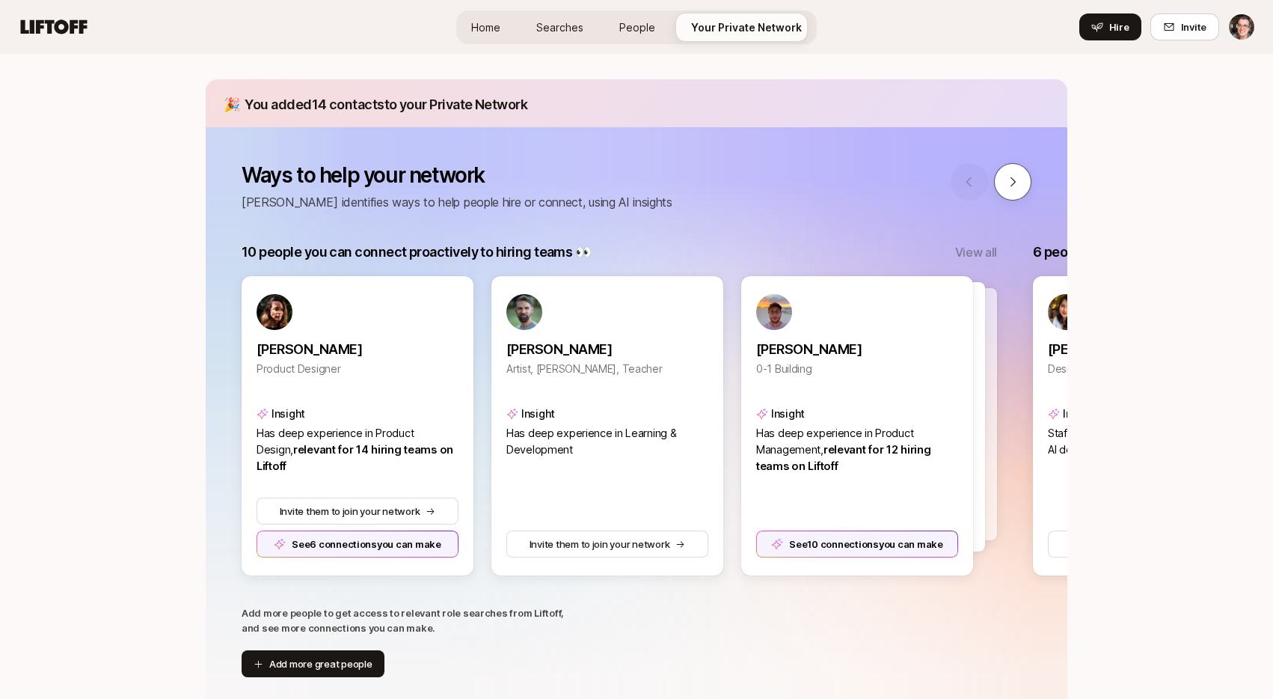
click at [1023, 182] on button at bounding box center [1012, 181] width 37 height 37
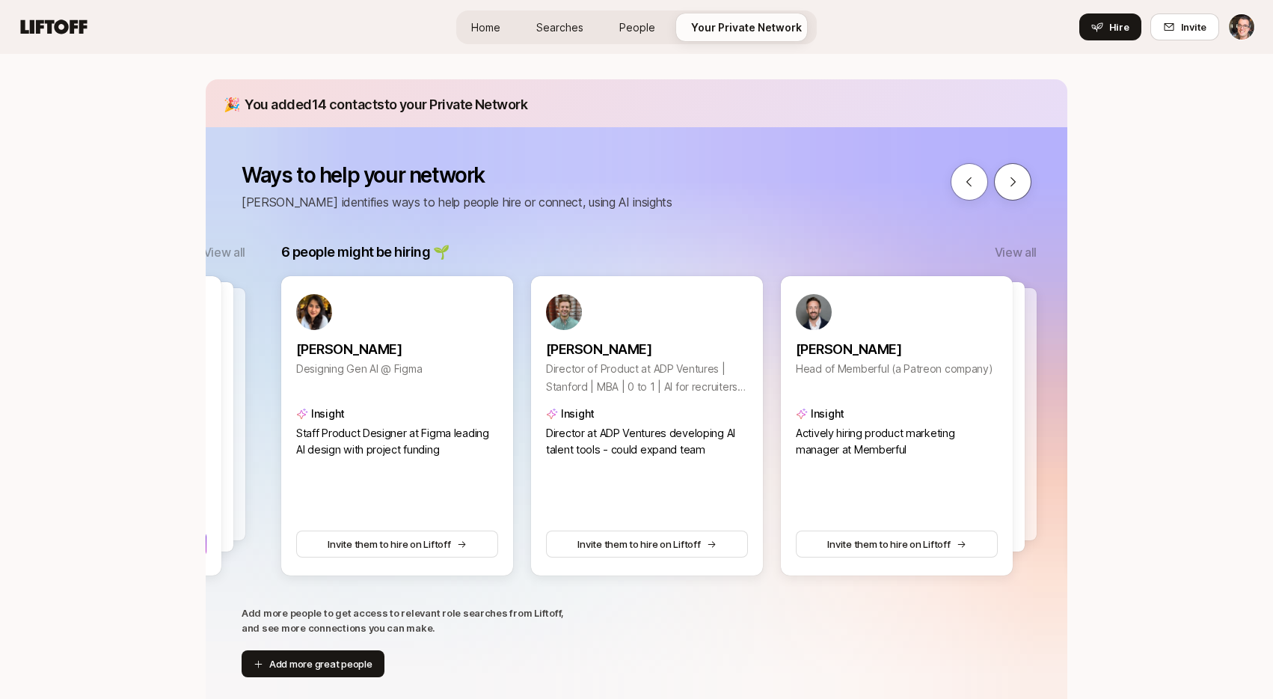
scroll to position [0, 791]
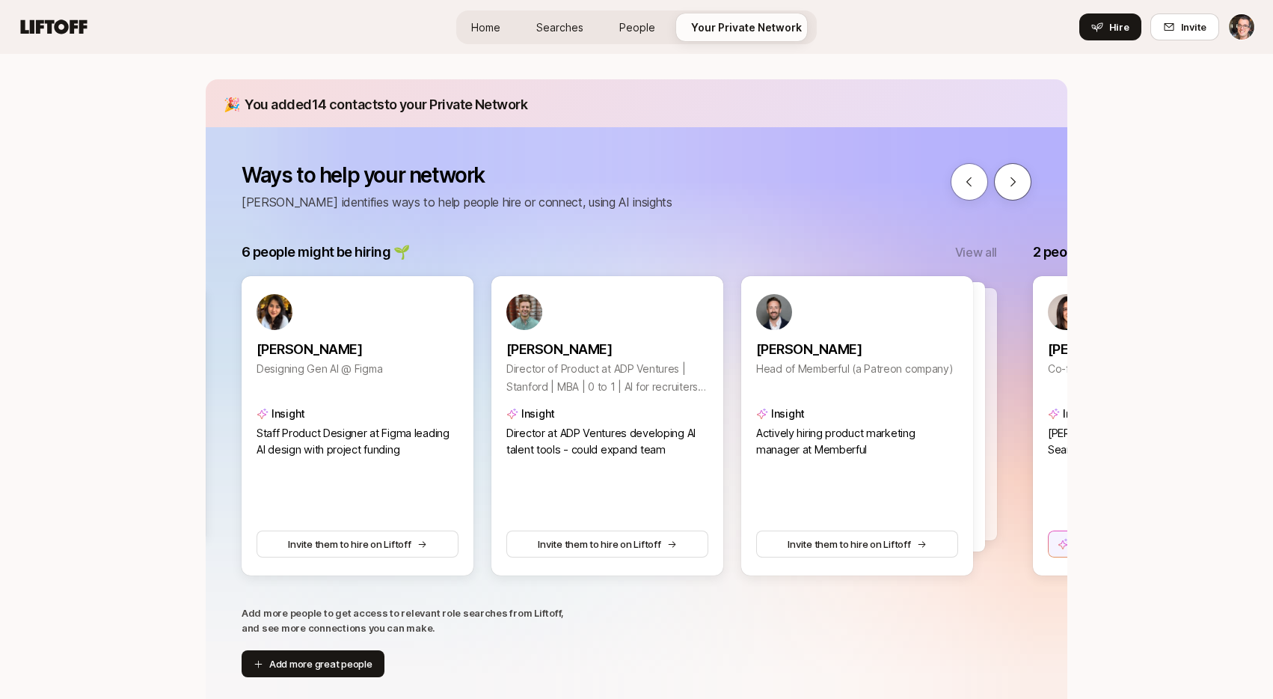
click at [1006, 182] on icon at bounding box center [1012, 181] width 13 height 13
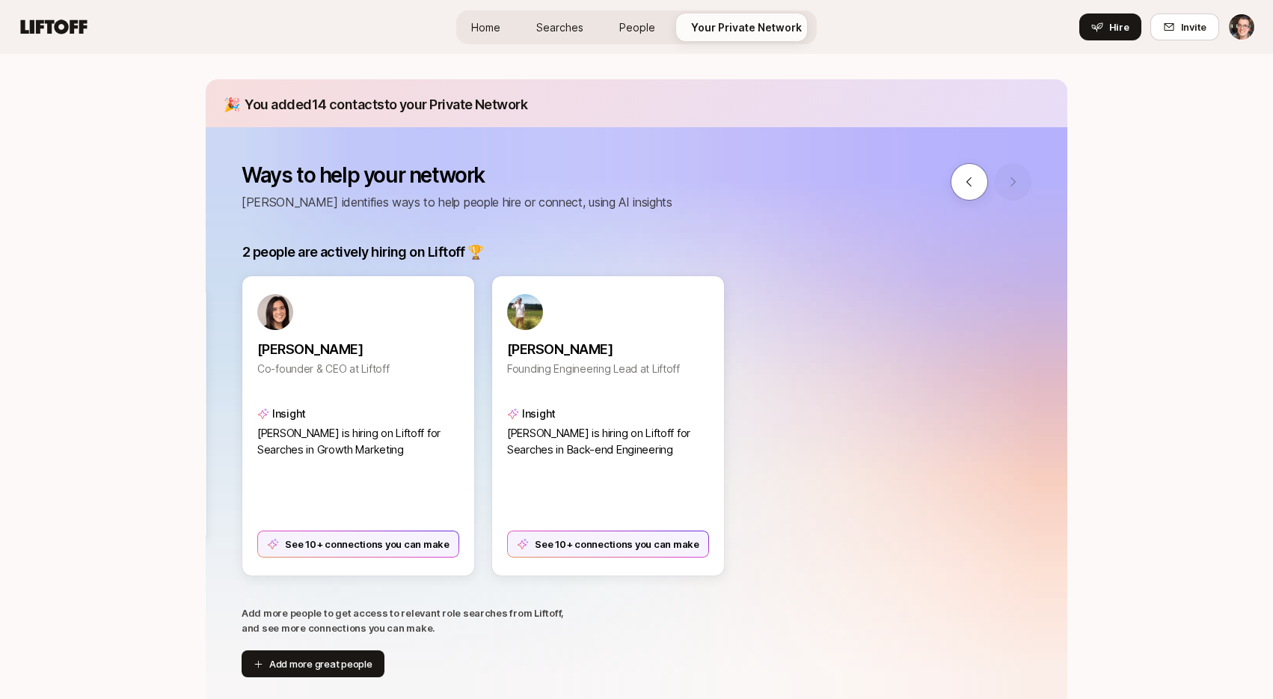
scroll to position [0, 1583]
click at [964, 184] on icon at bounding box center [969, 181] width 13 height 13
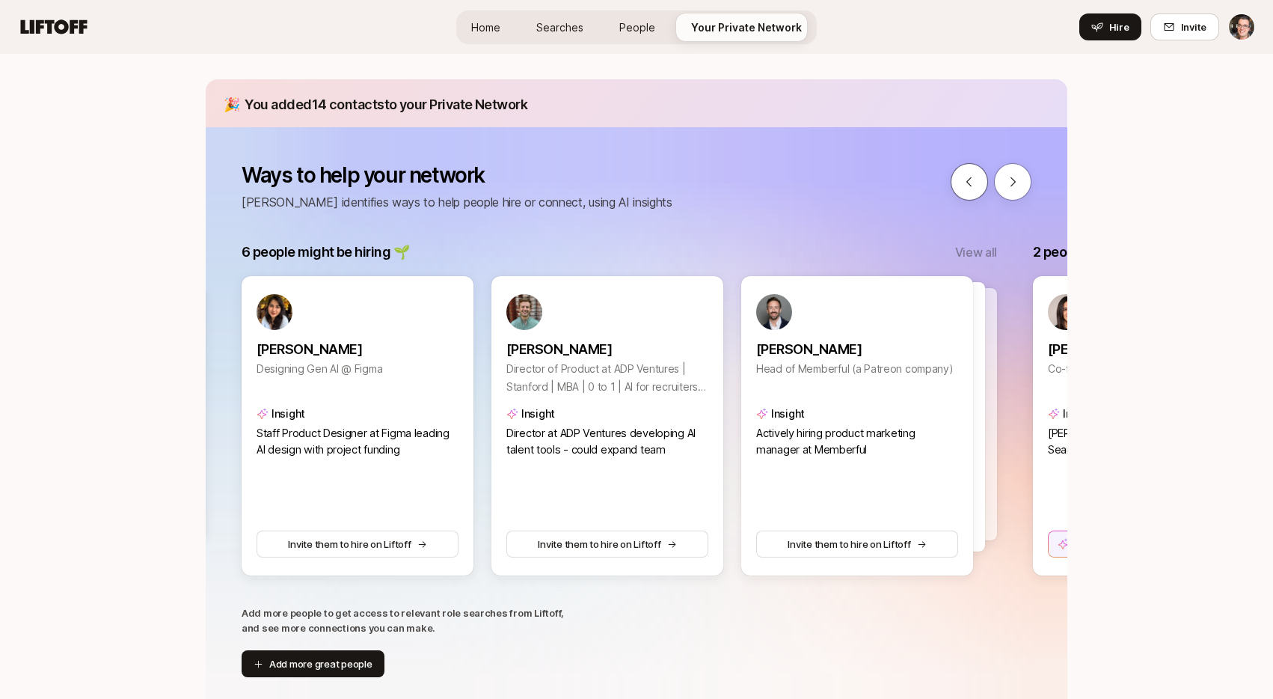
click at [964, 184] on icon at bounding box center [969, 181] width 13 height 13
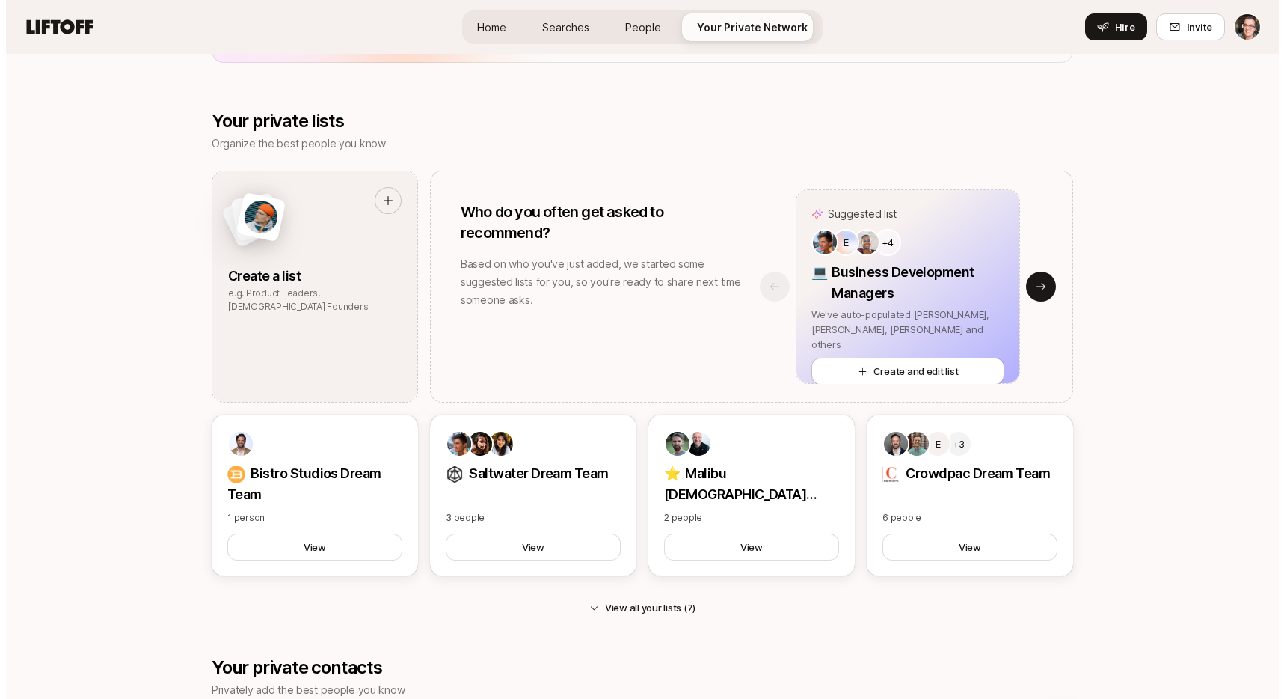
scroll to position [1332, 0]
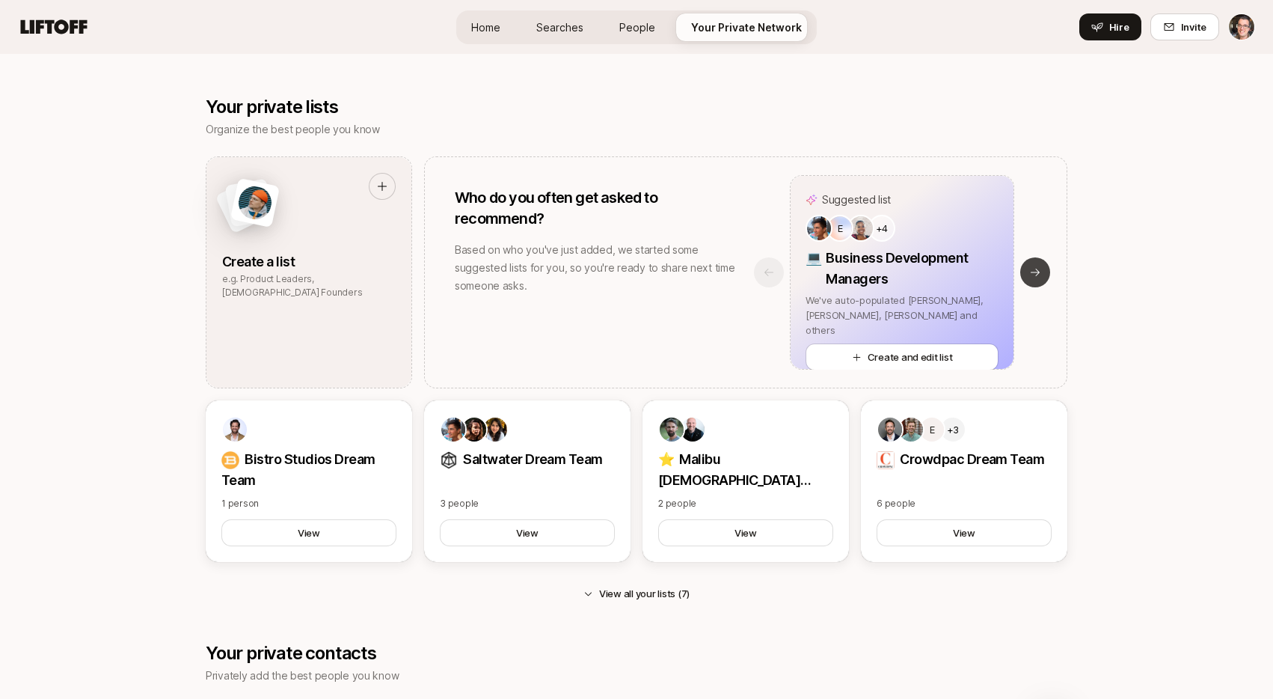
click at [1029, 266] on icon at bounding box center [1035, 272] width 12 height 12
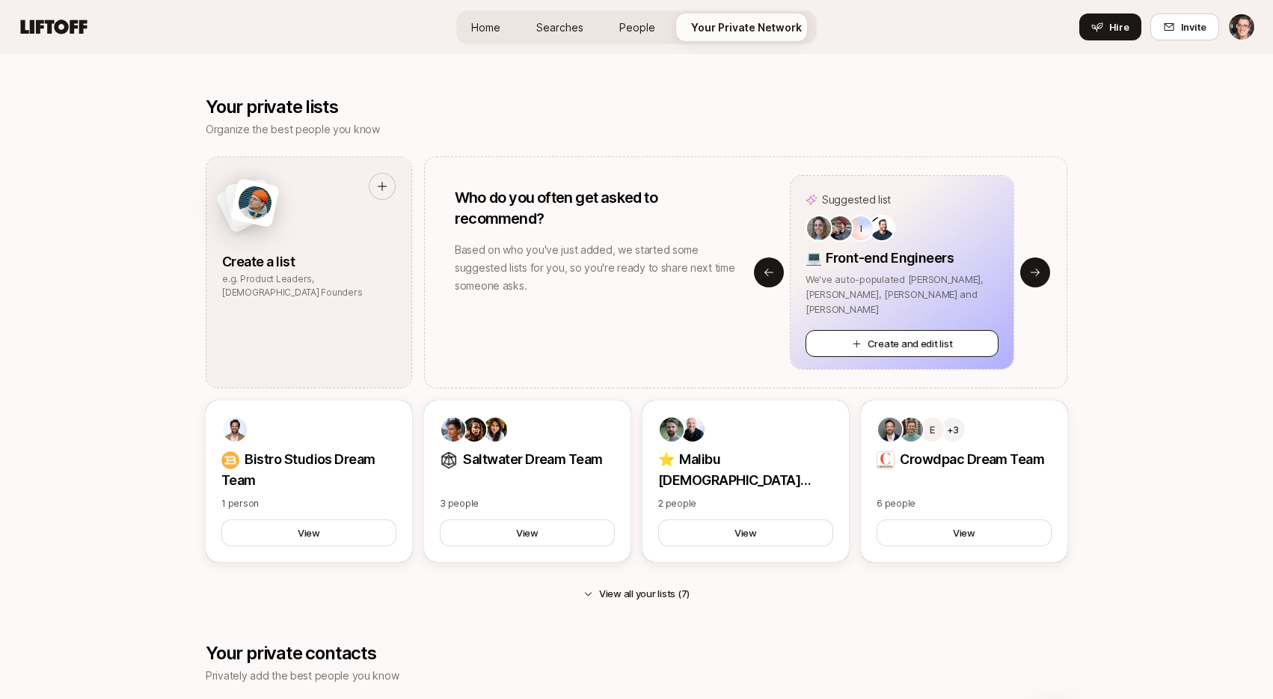
click at [929, 344] on button "Create and edit list" at bounding box center [902, 343] width 193 height 27
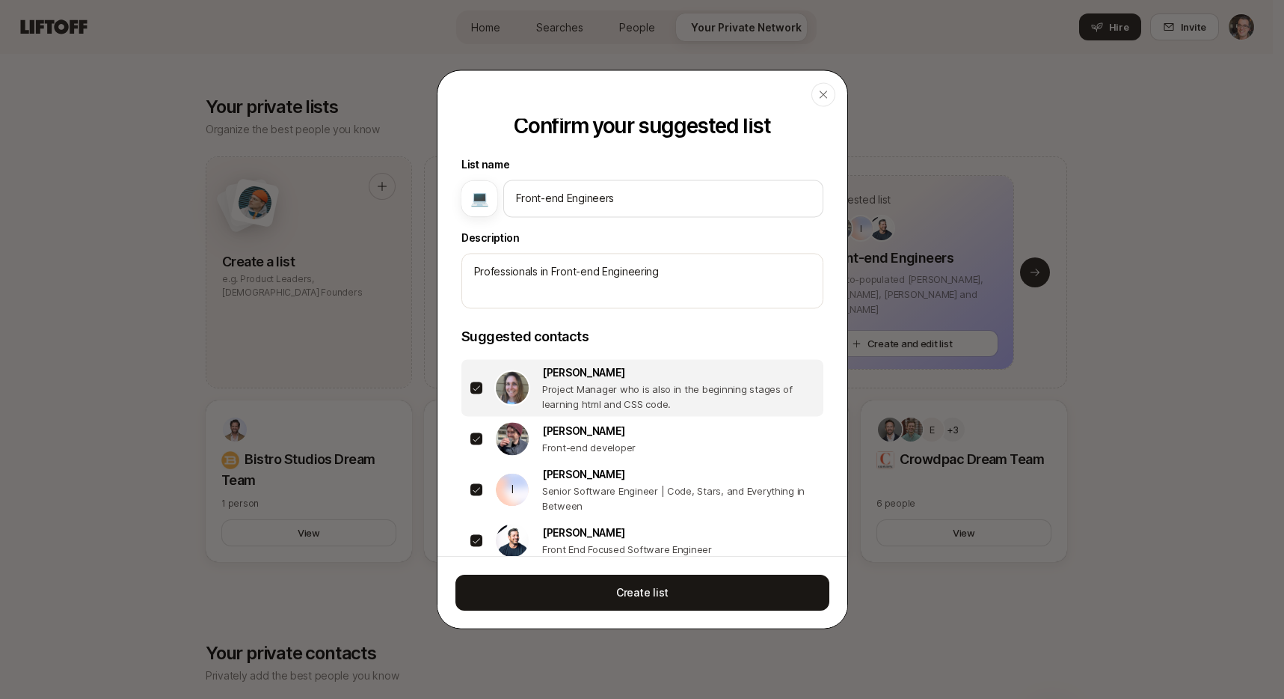
scroll to position [24, 0]
click at [477, 381] on button "button" at bounding box center [477, 386] width 12 height 12
type textarea "x"
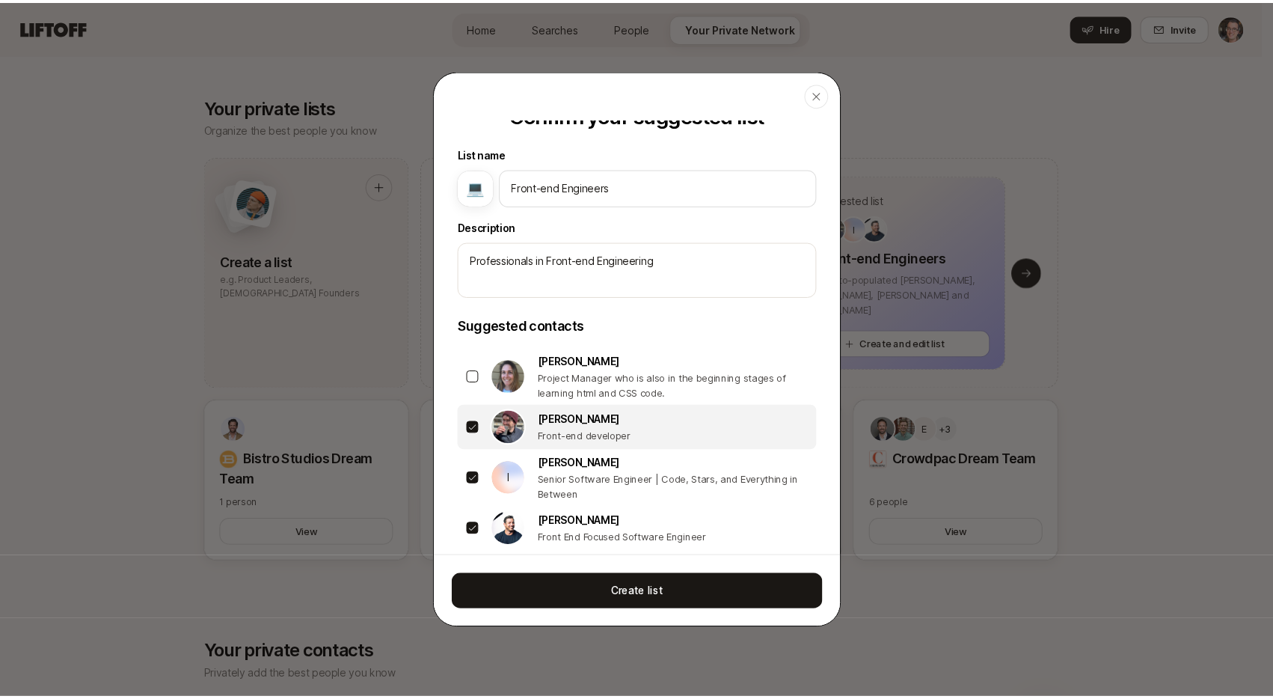
scroll to position [42, 0]
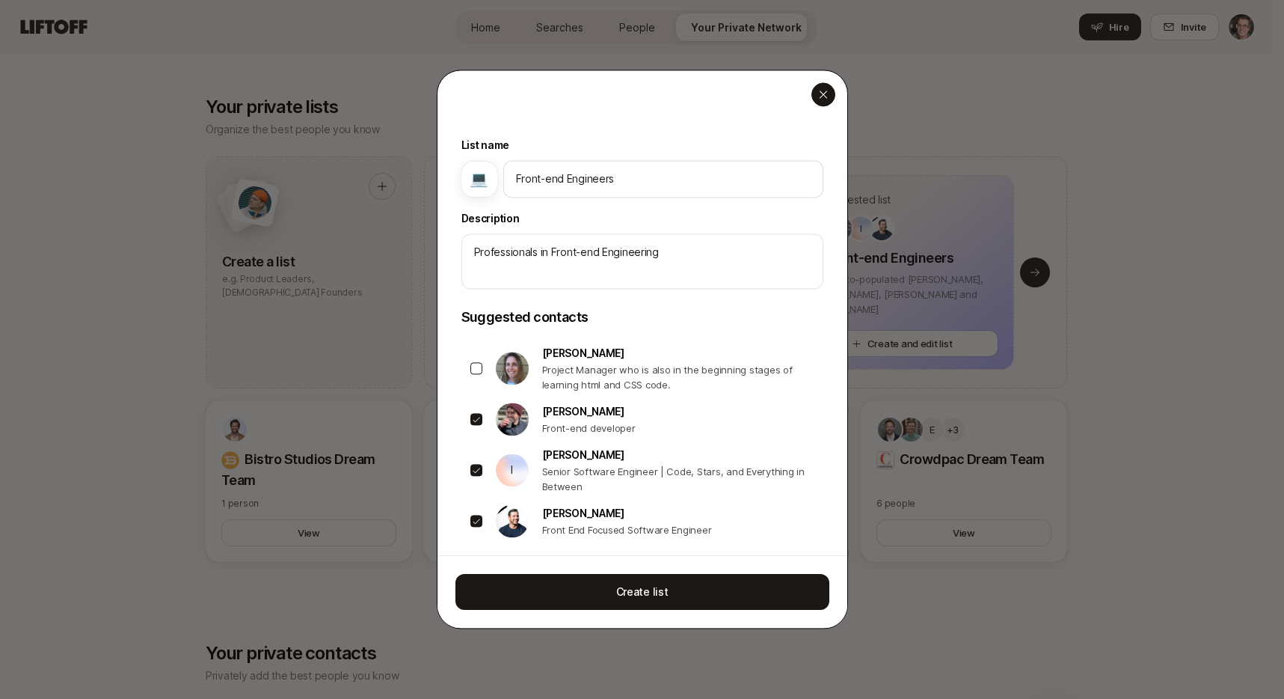
click at [827, 91] on icon "button" at bounding box center [824, 94] width 12 height 12
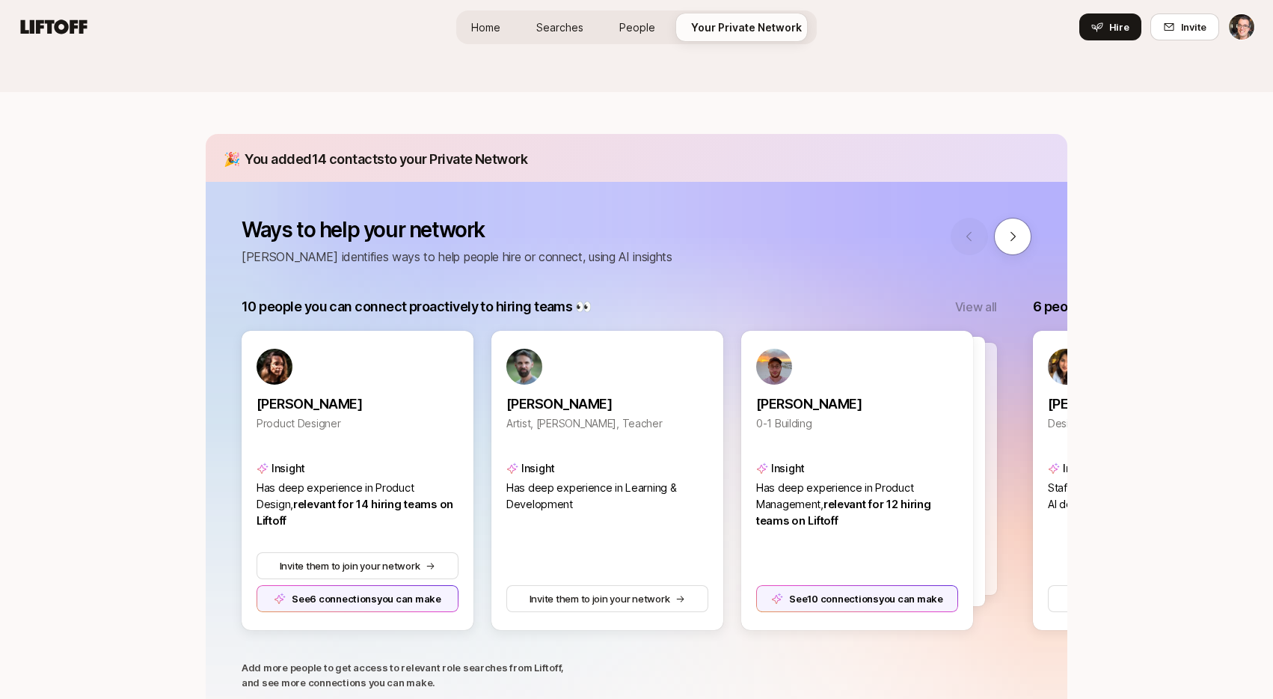
scroll to position [0, 0]
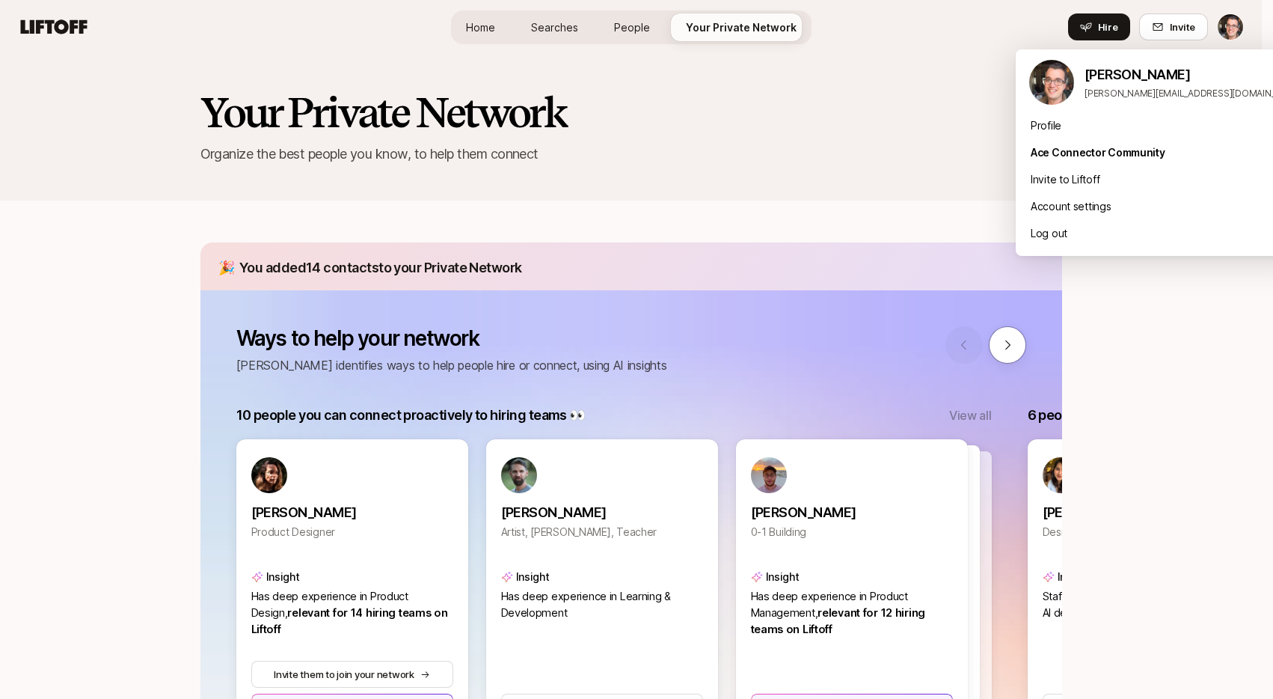
click at [1240, 29] on html "Home Searches People Your Private Network Hire Home Searches People Your Privat…" at bounding box center [636, 349] width 1273 height 699
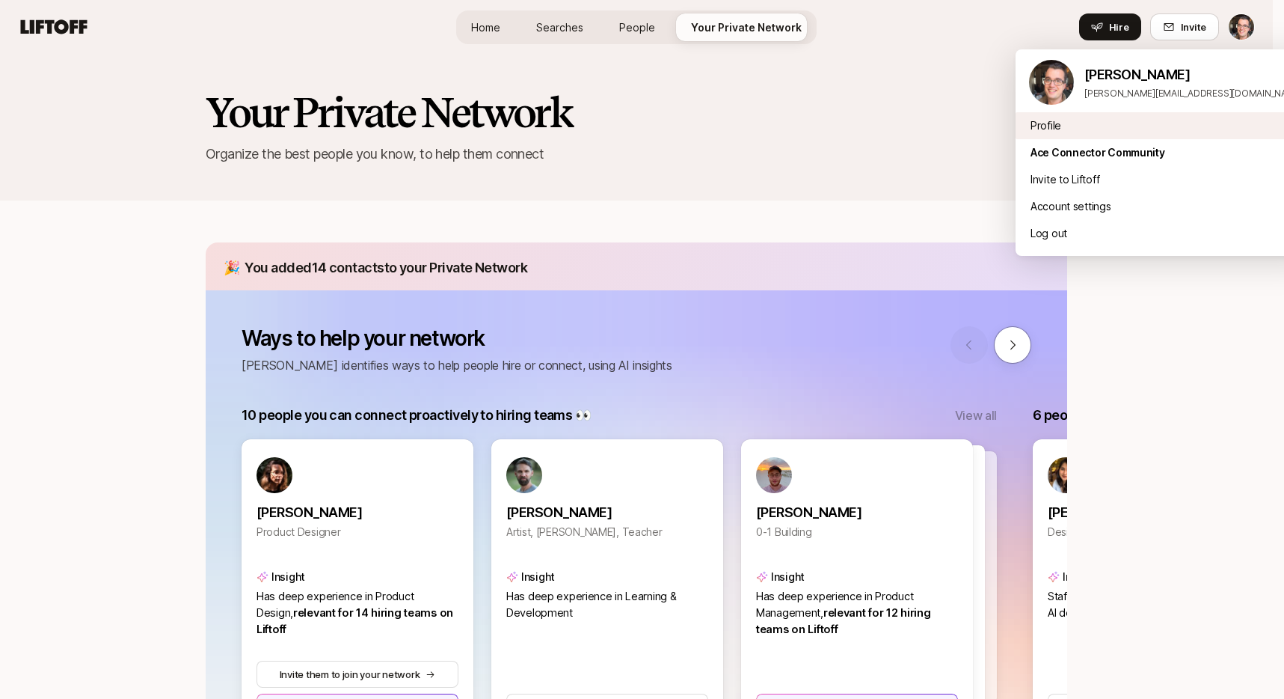
click at [1041, 129] on div "Profile" at bounding box center [1165, 125] width 299 height 27
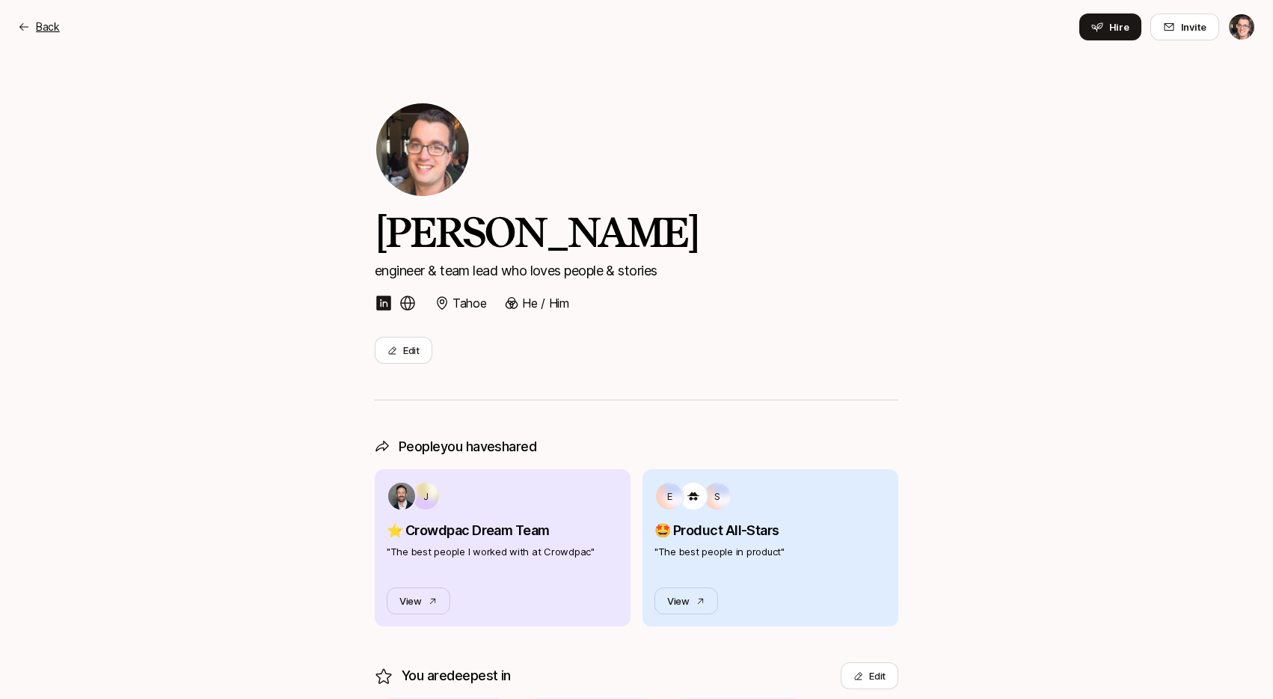
click at [45, 31] on p "Back" at bounding box center [48, 27] width 24 height 18
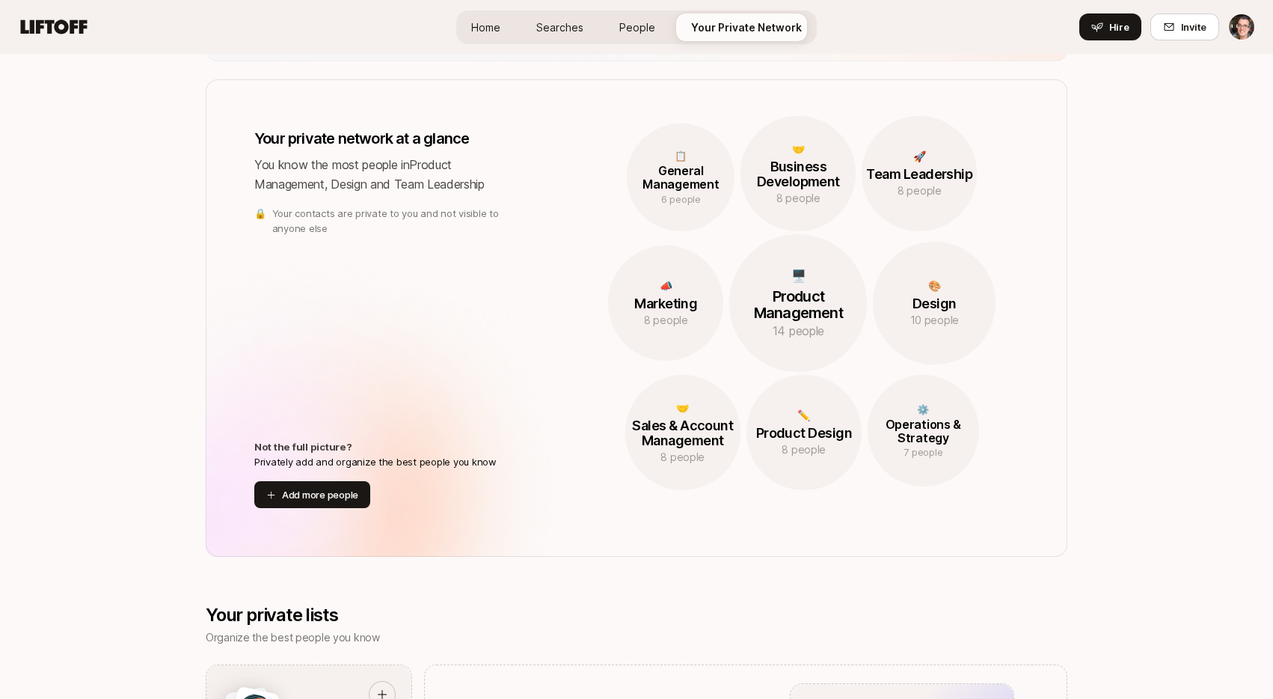
scroll to position [579, 0]
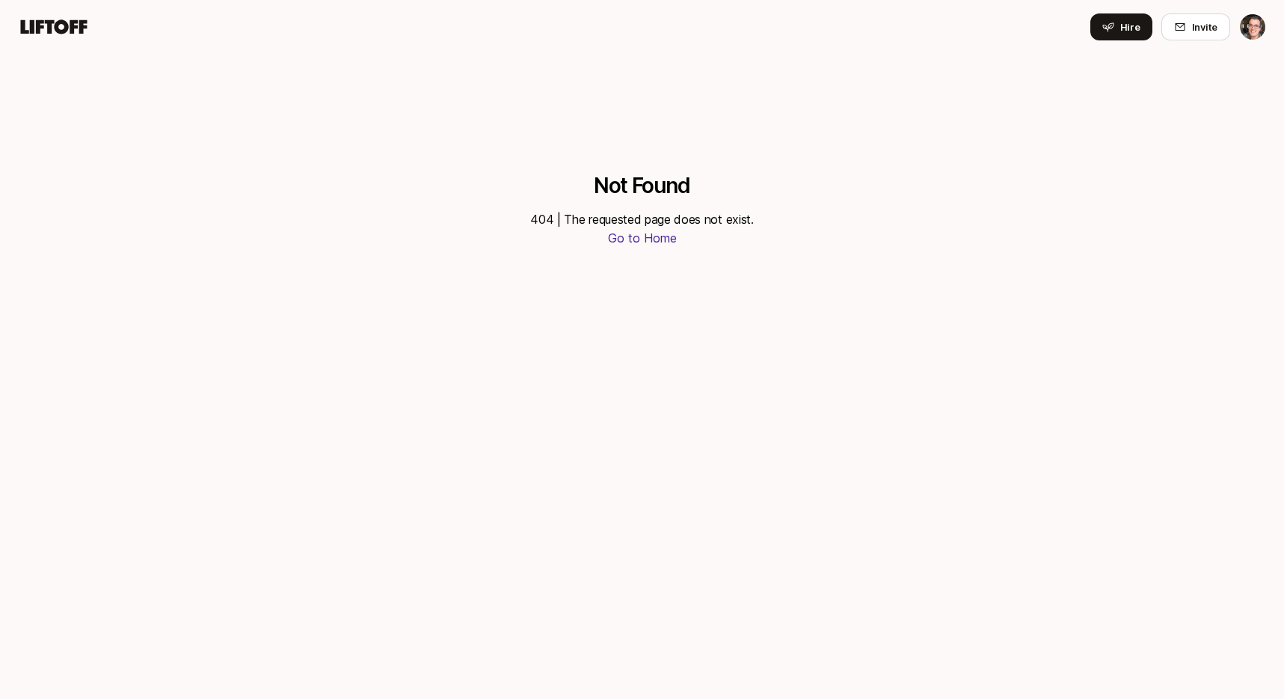
click at [79, 34] on icon at bounding box center [54, 26] width 72 height 21
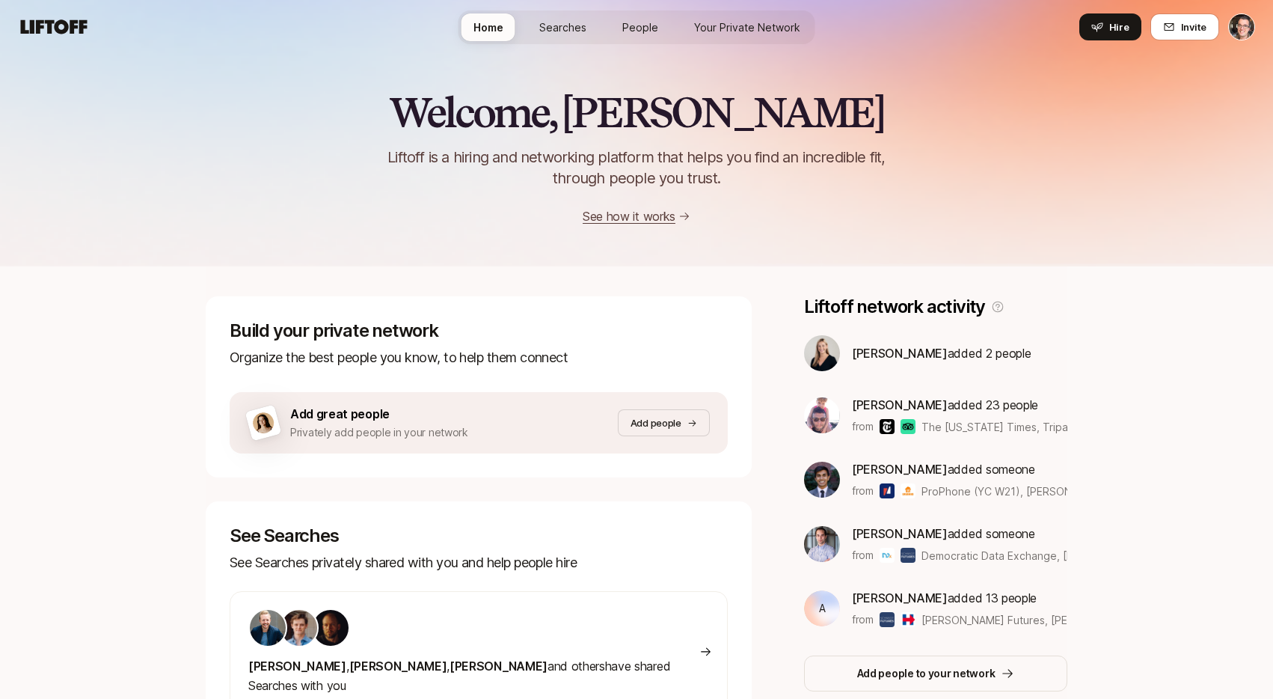
click at [550, 22] on span "Searches" at bounding box center [562, 27] width 47 height 16
